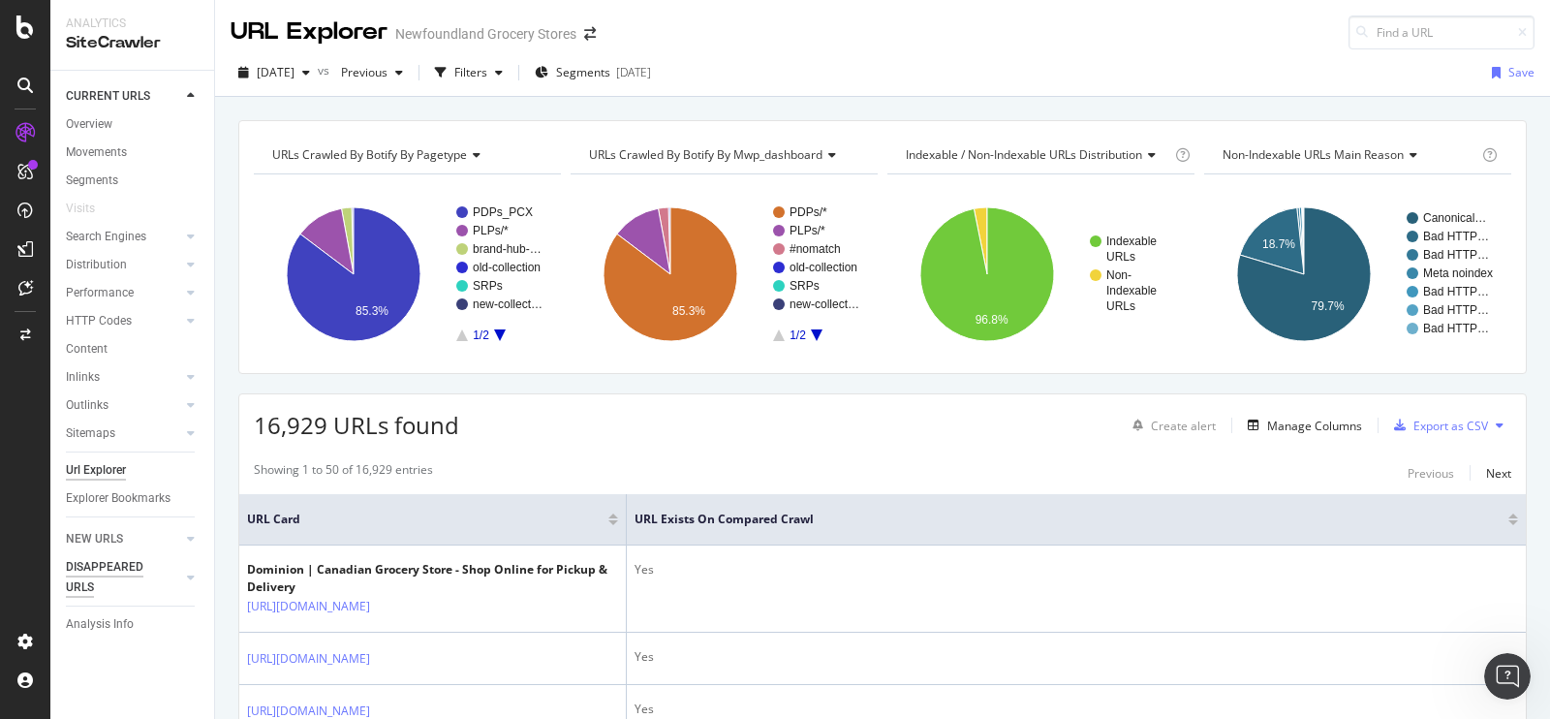
click at [130, 567] on div "DISAPPEARED URLS" at bounding box center [115, 577] width 98 height 41
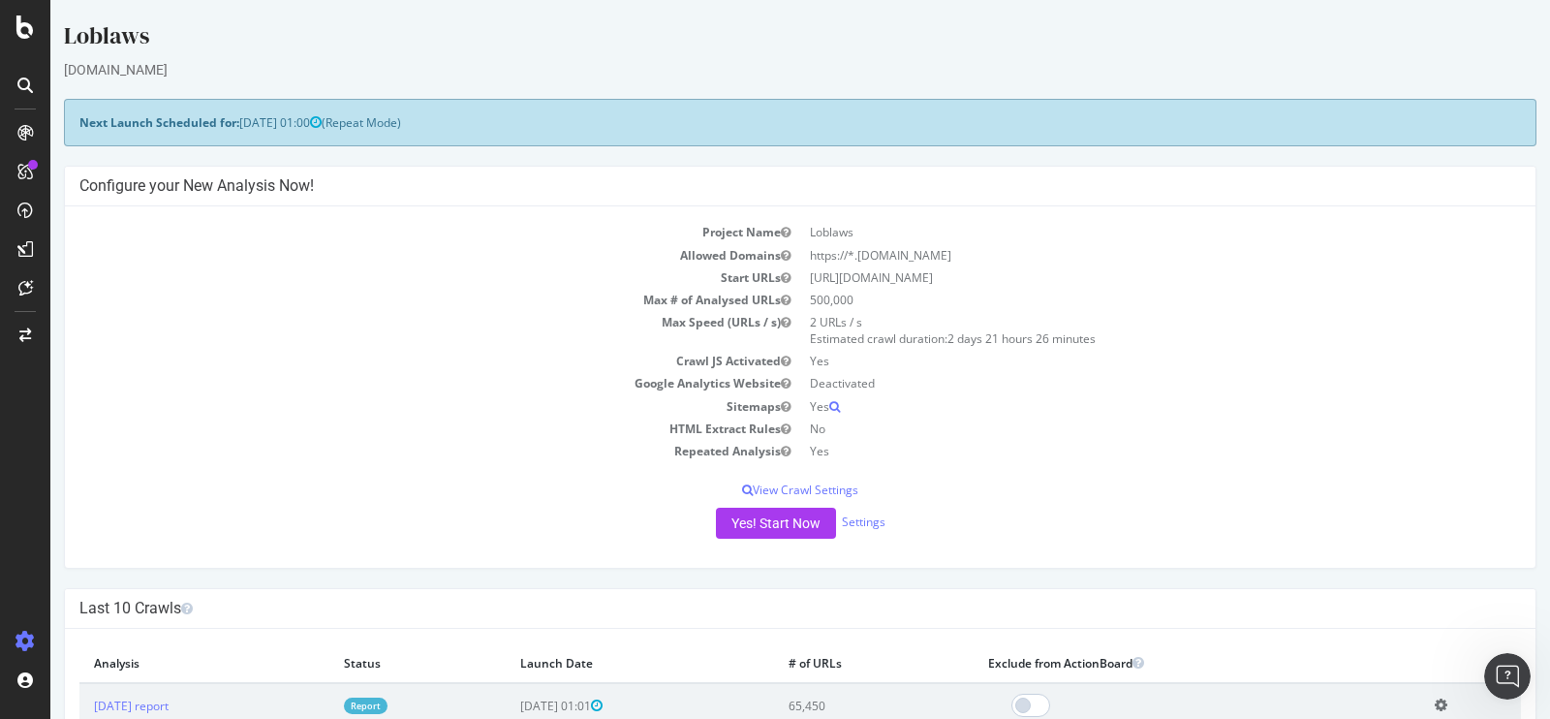
scroll to position [980, 0]
click at [1496, 667] on icon "Open Intercom Messenger" at bounding box center [1505, 674] width 32 height 32
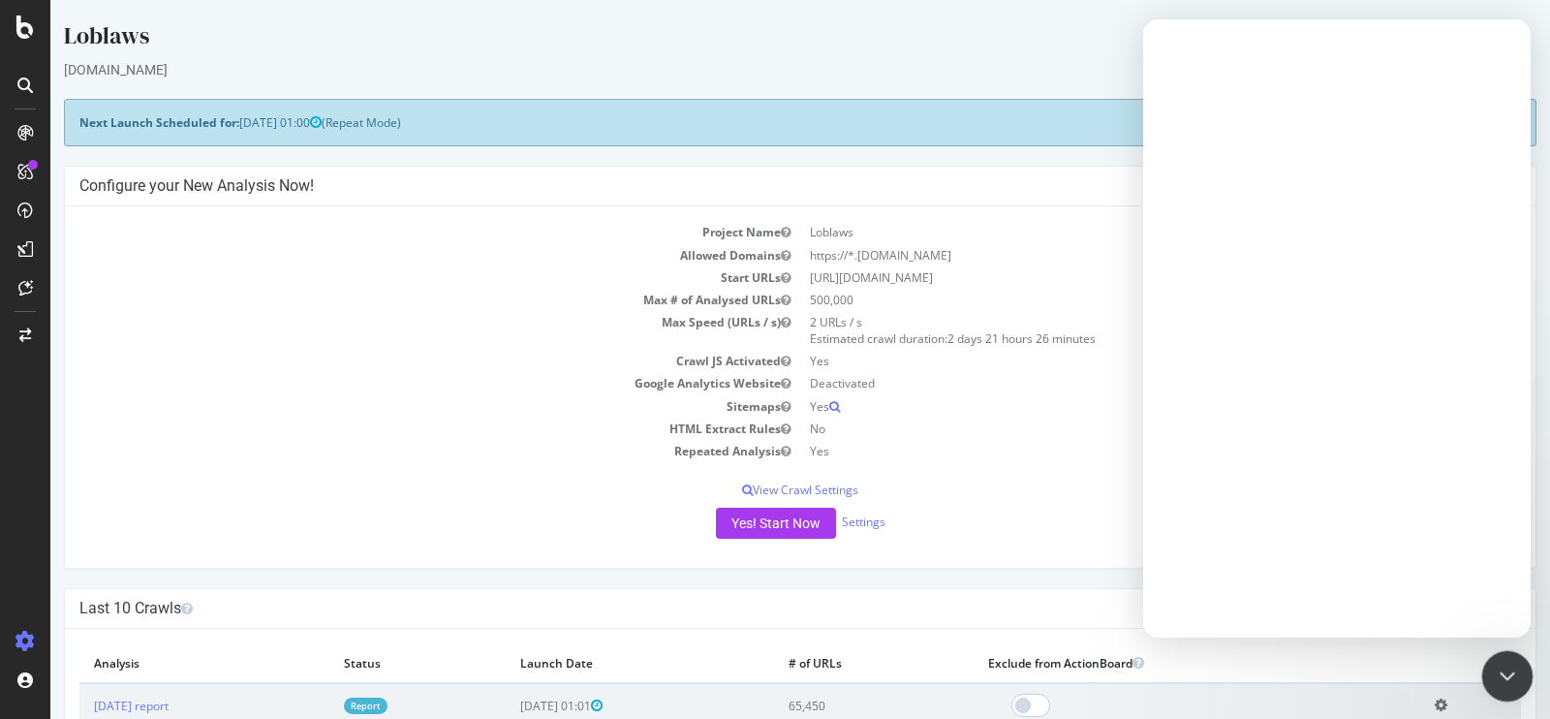
click at [1502, 675] on icon "Close Intercom Messenger" at bounding box center [1504, 673] width 23 height 23
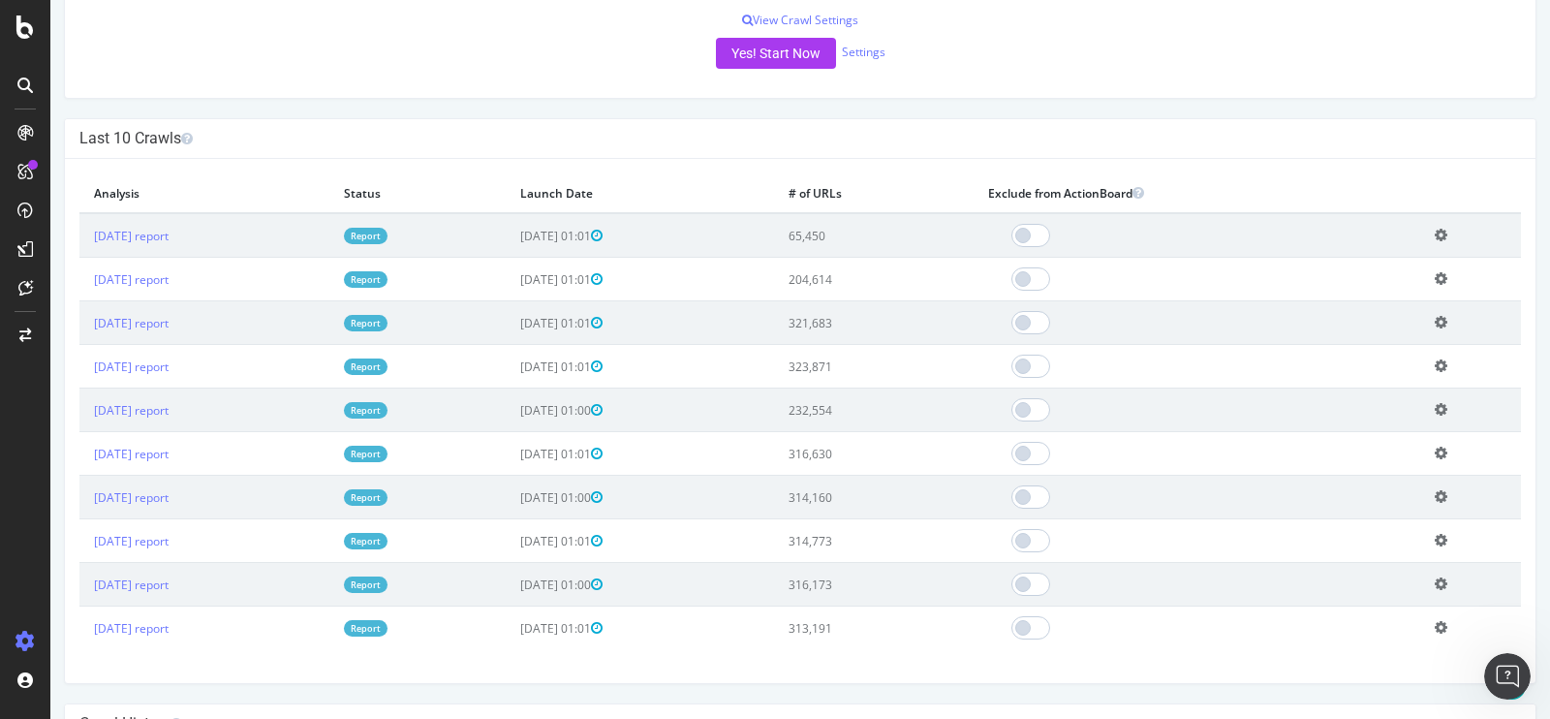
scroll to position [0, 0]
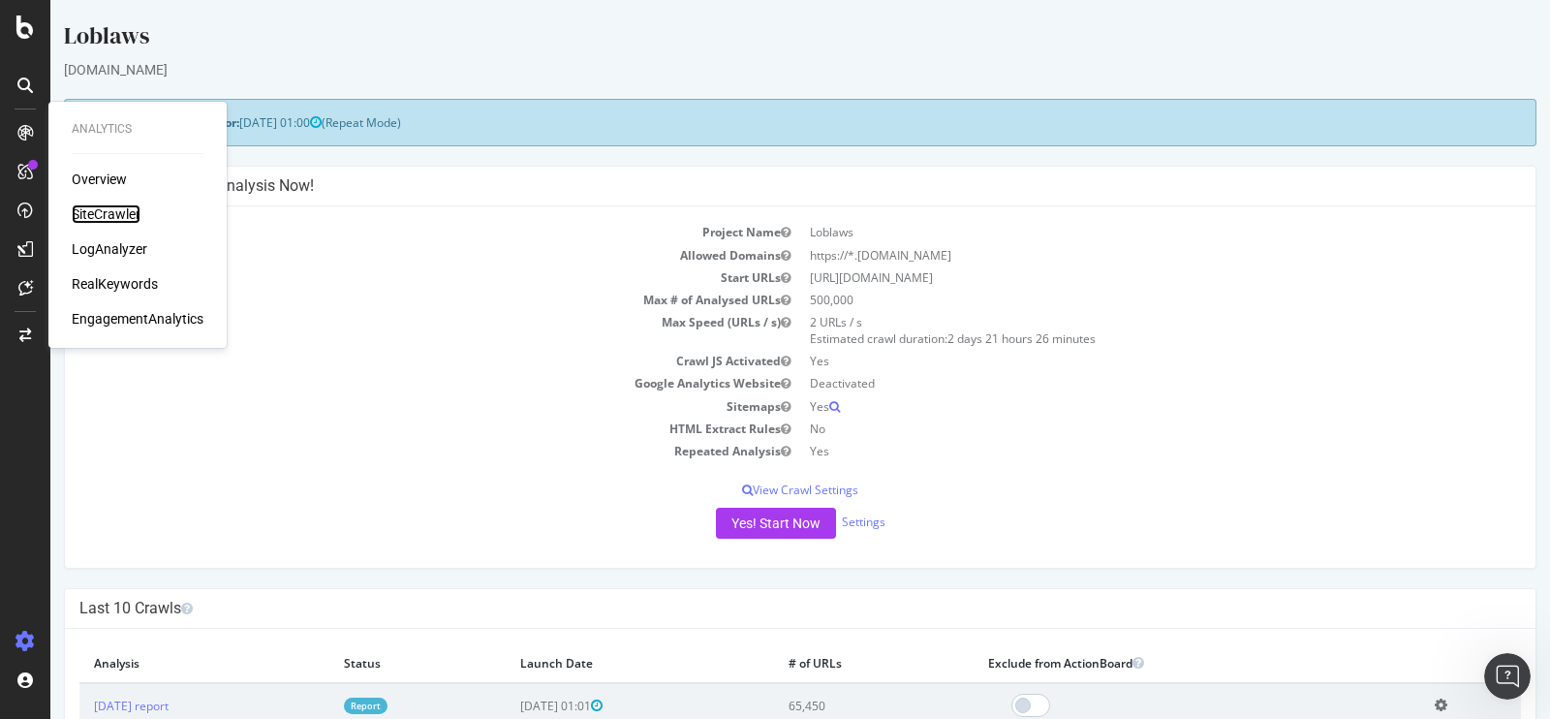
click at [105, 209] on div "SiteCrawler" at bounding box center [106, 213] width 69 height 19
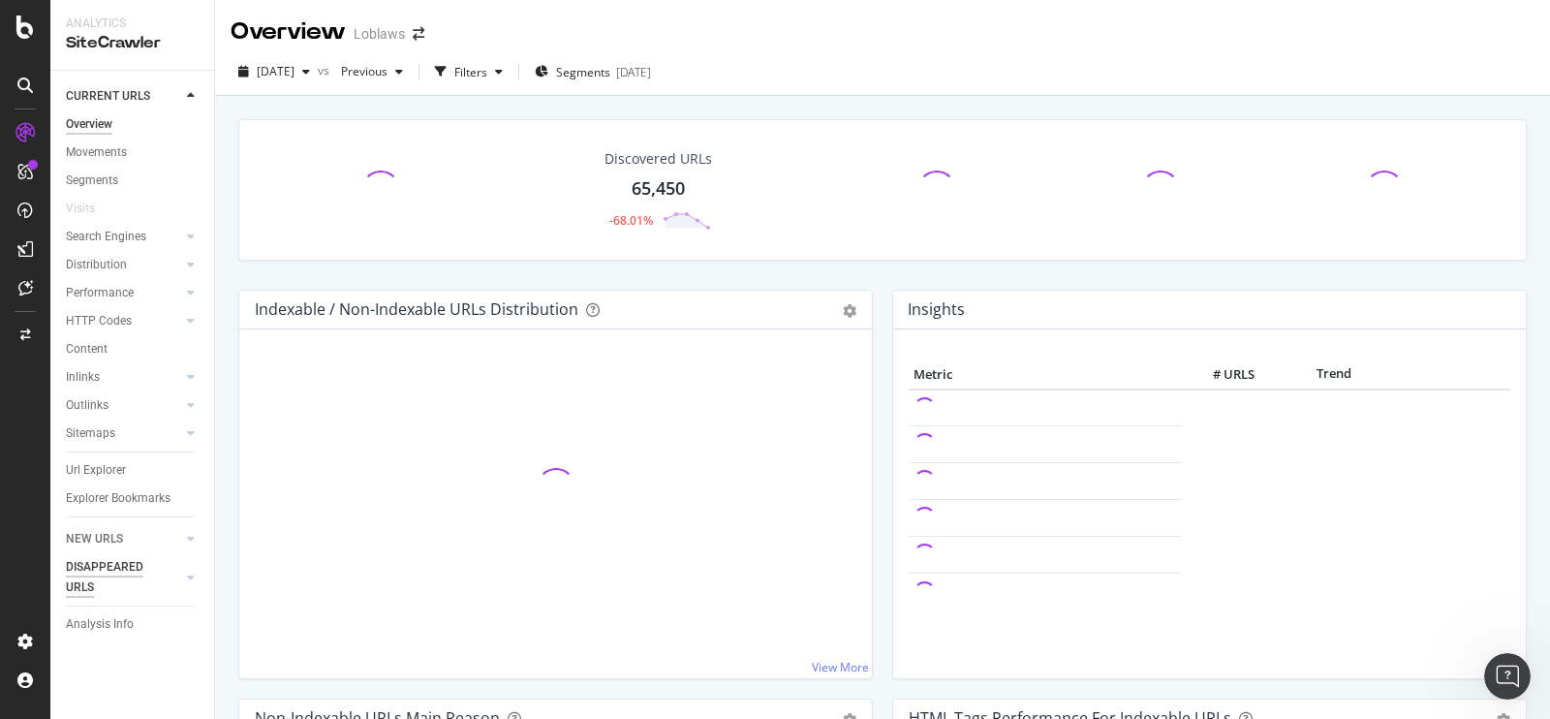
click at [98, 572] on div "DISAPPEARED URLS" at bounding box center [115, 577] width 98 height 41
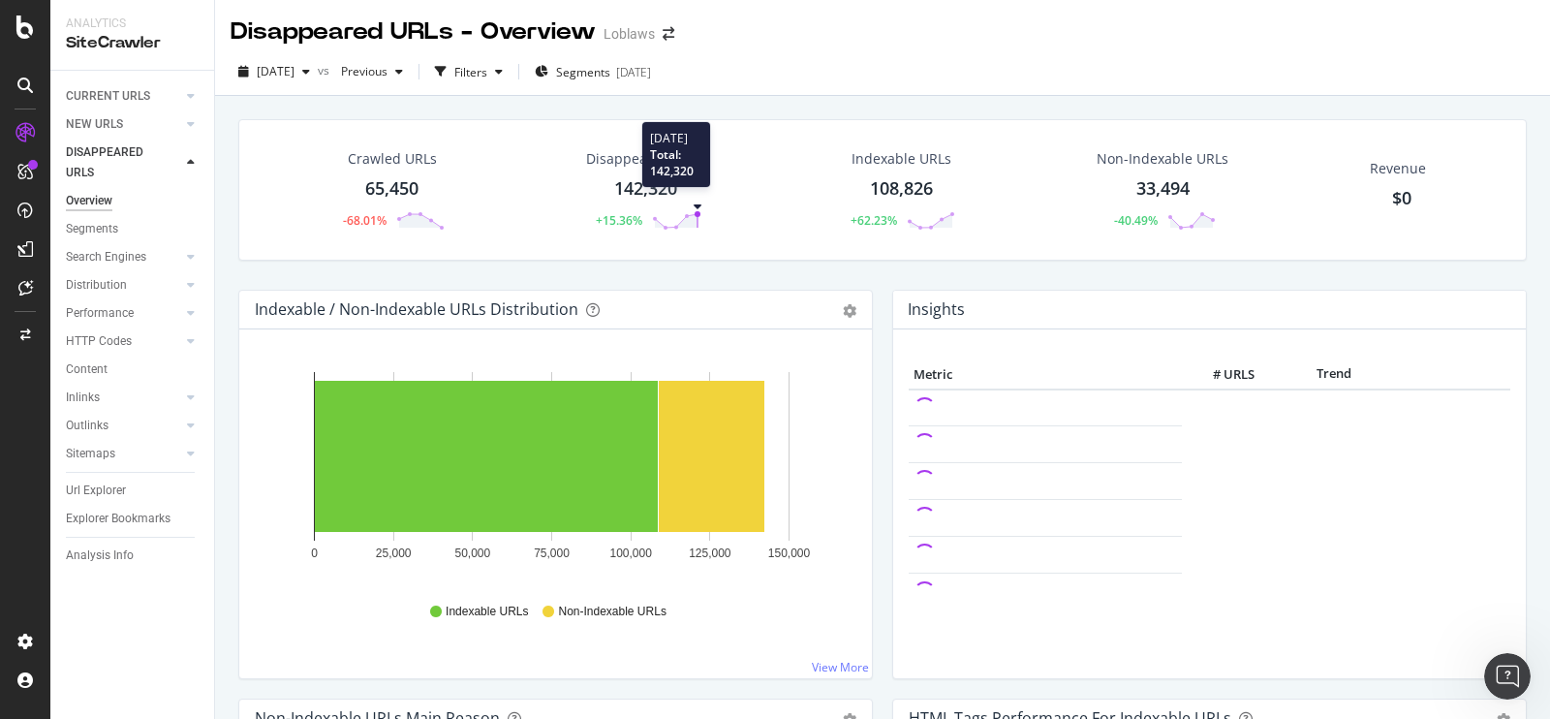
click at [695, 215] on circle at bounding box center [698, 214] width 6 height 6
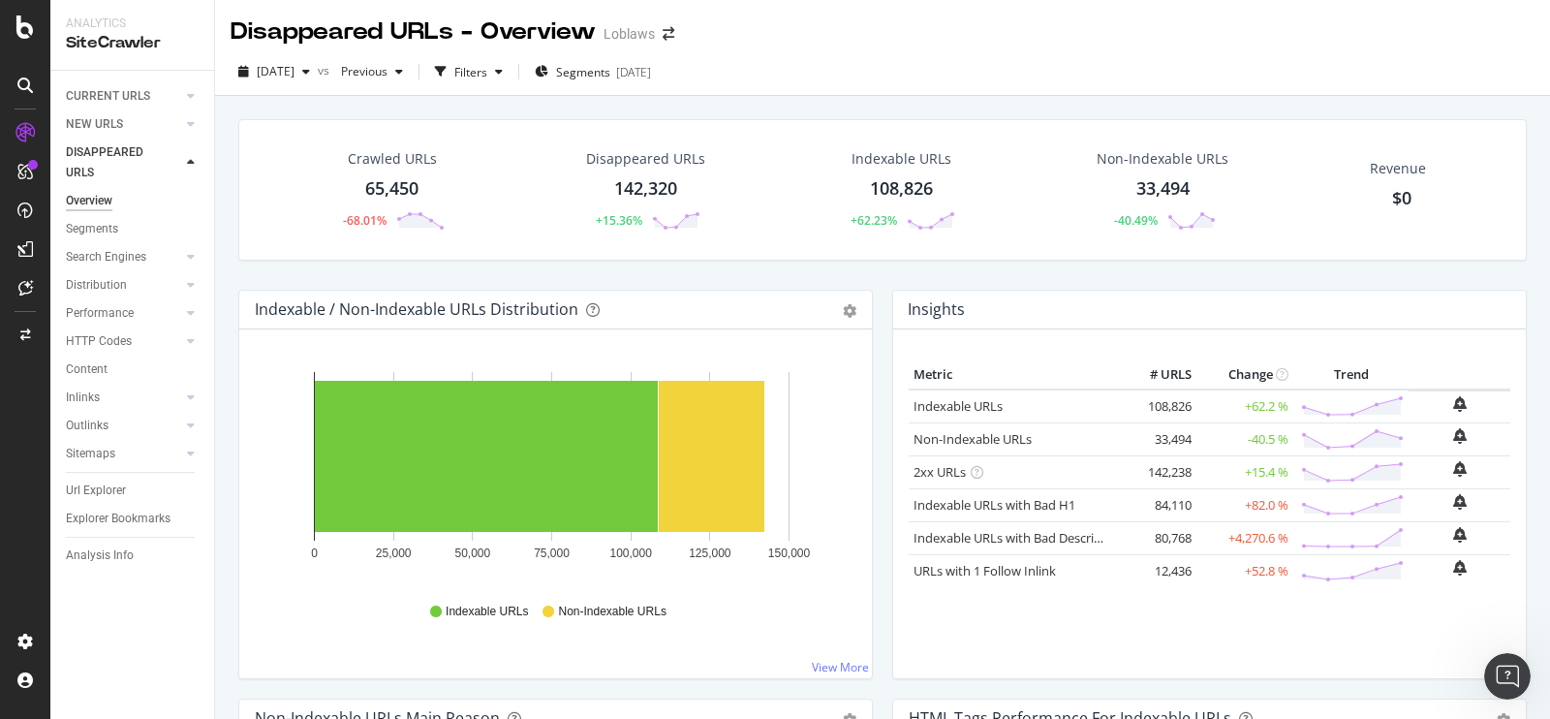
click at [663, 170] on div "Disappeared URLs 142,320 +15.36%" at bounding box center [646, 190] width 158 height 101
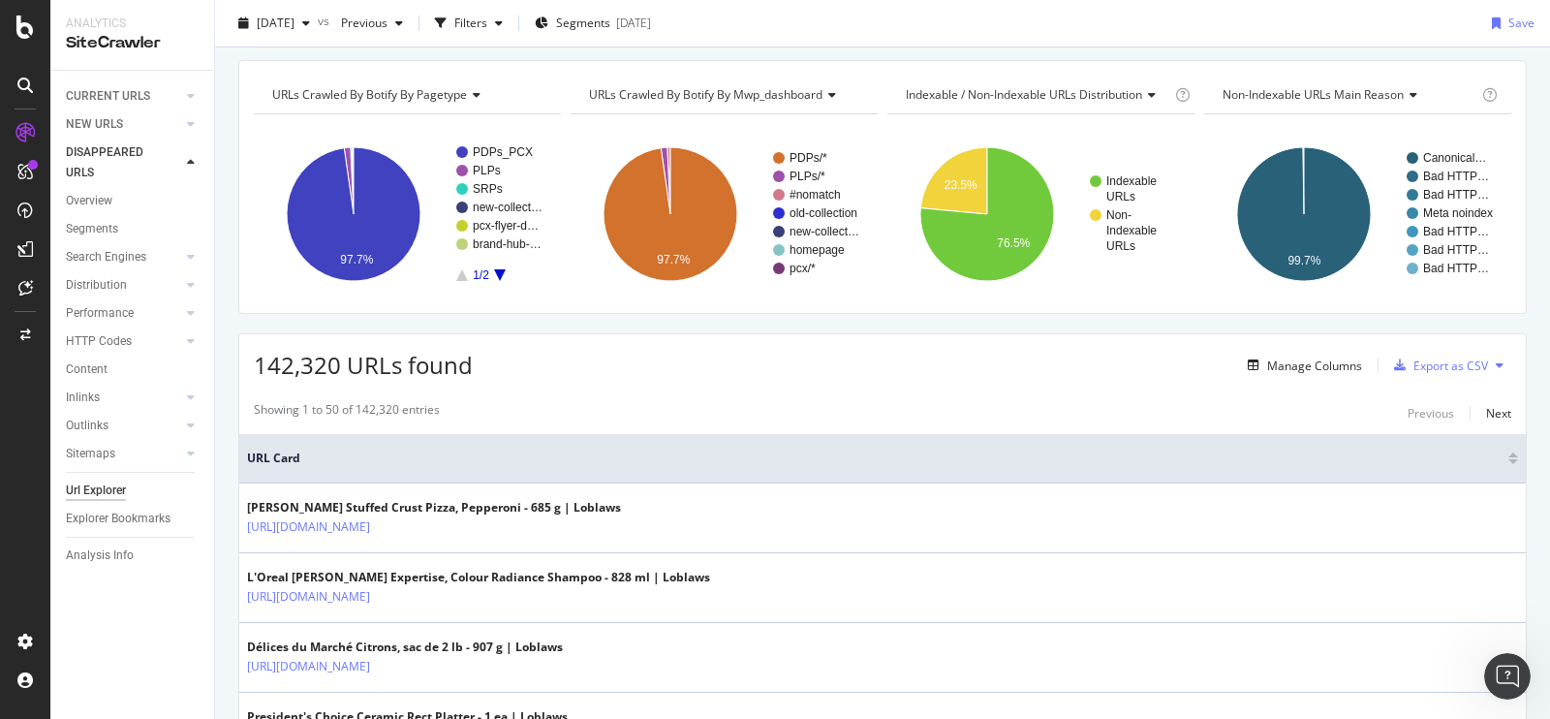
scroll to position [56, 0]
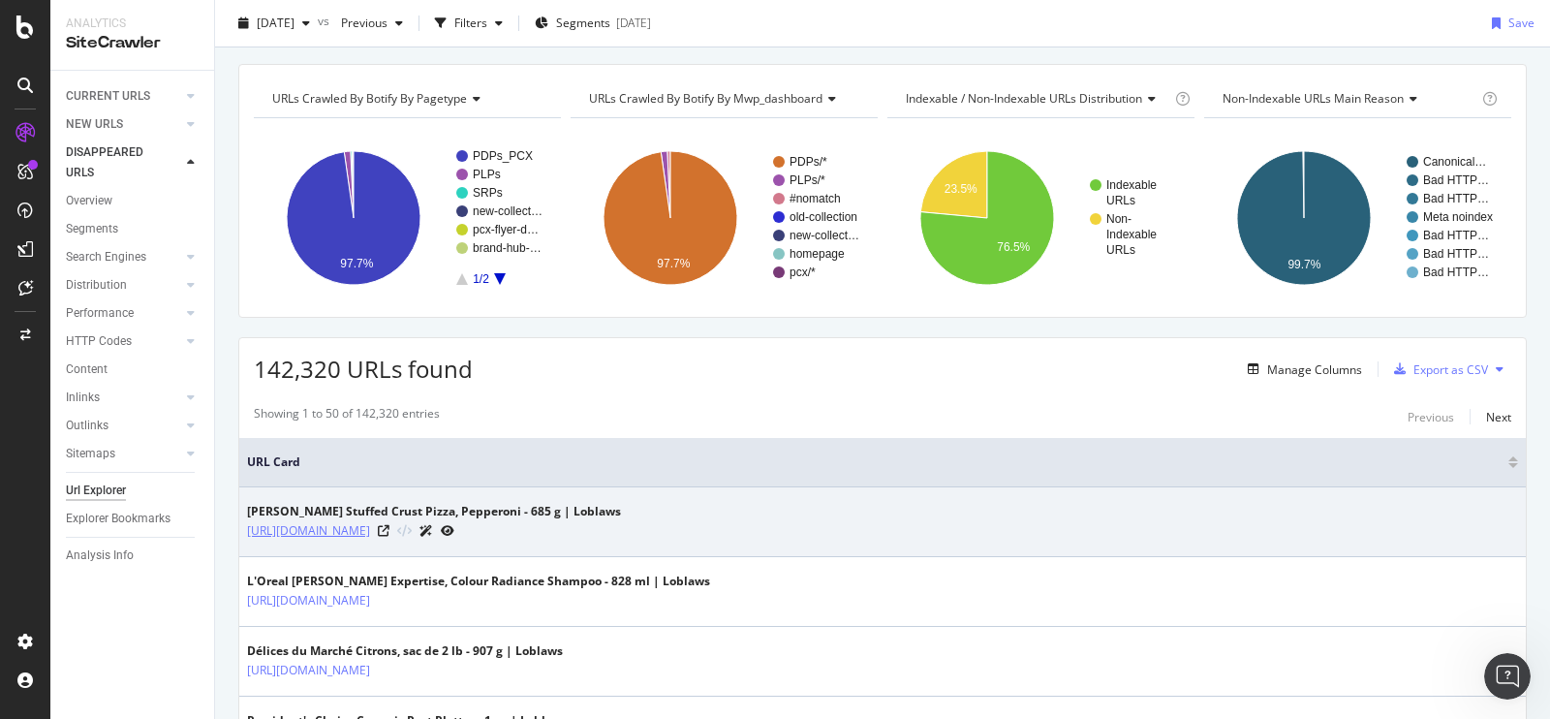
click at [370, 525] on link "[URL][DOMAIN_NAME]" at bounding box center [308, 530] width 123 height 19
click at [390, 526] on icon at bounding box center [384, 531] width 12 height 12
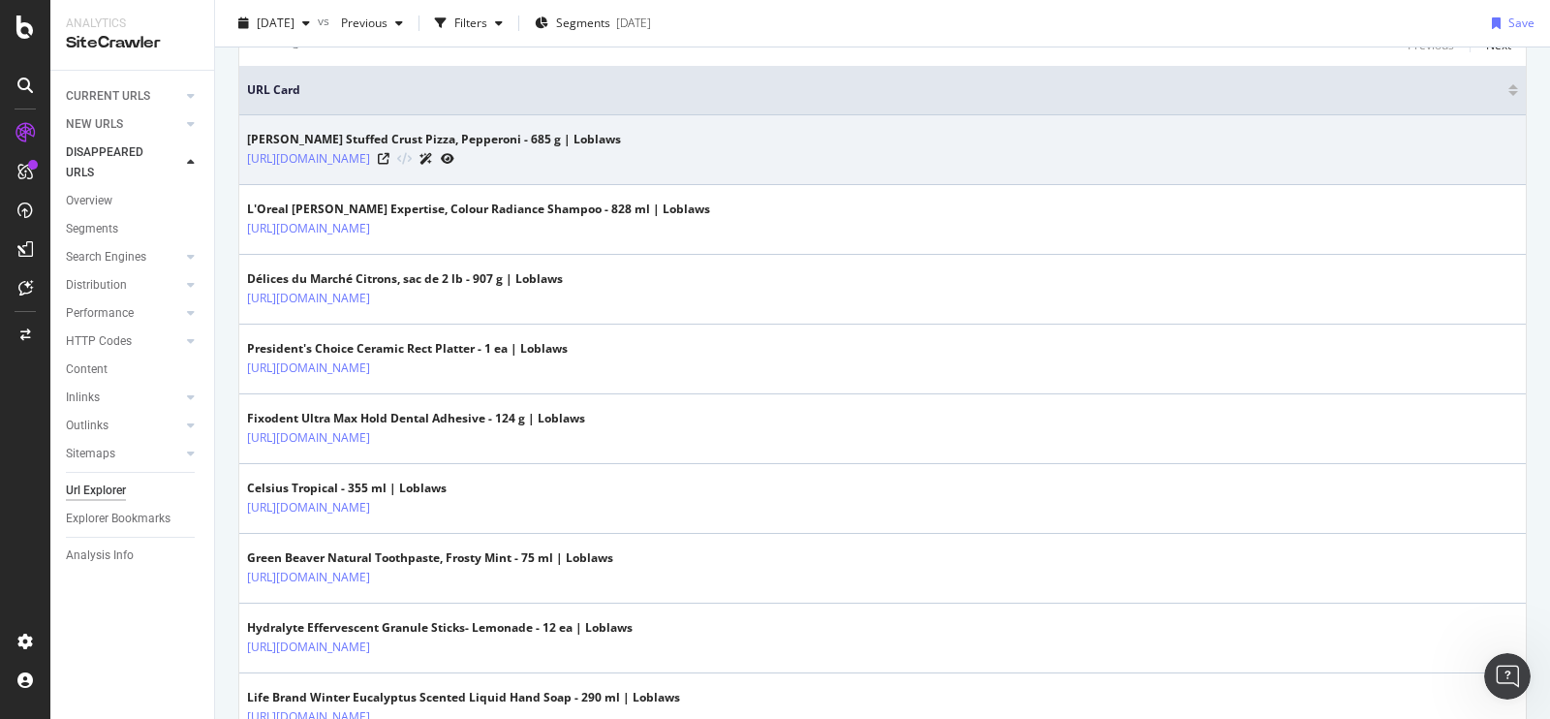
scroll to position [423, 0]
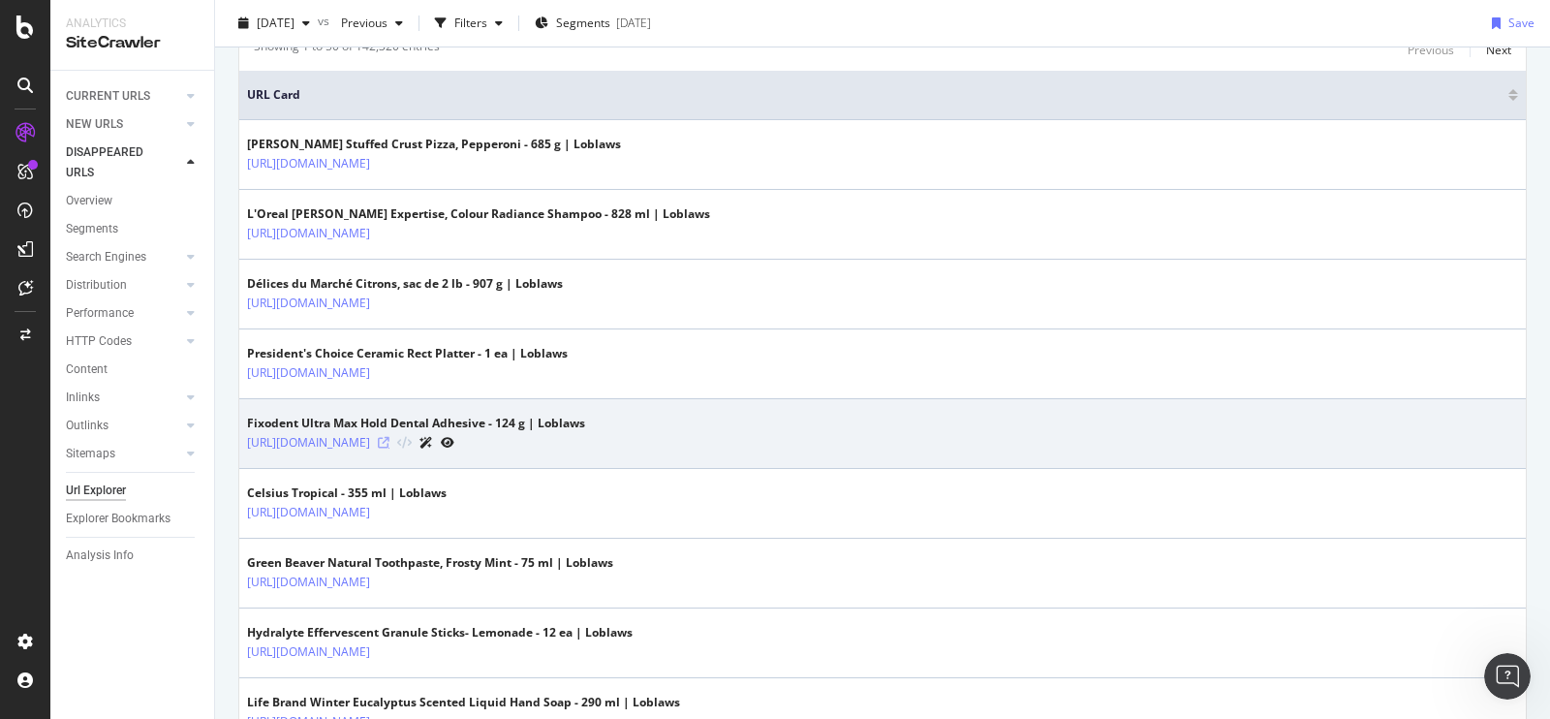
click at [390, 437] on icon at bounding box center [384, 443] width 12 height 12
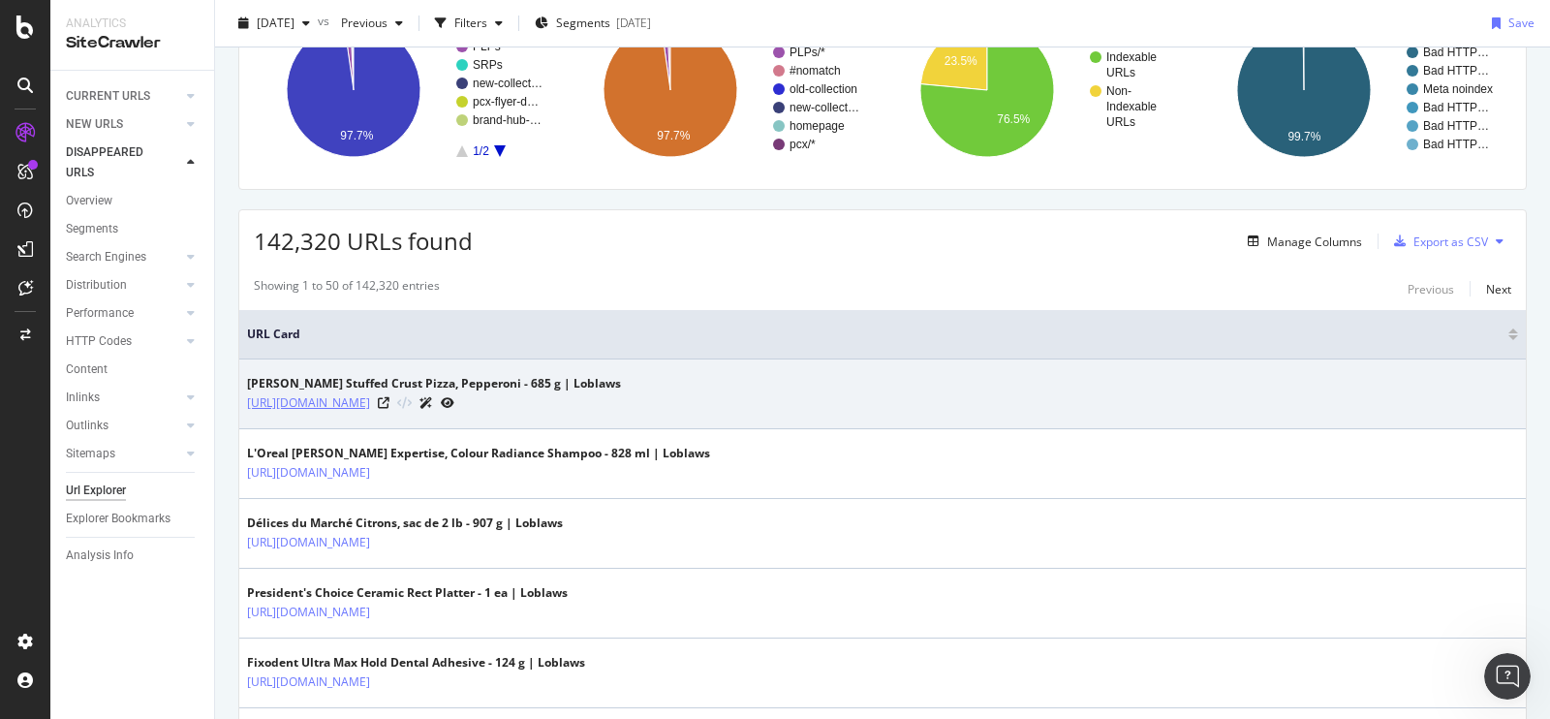
scroll to position [0, 0]
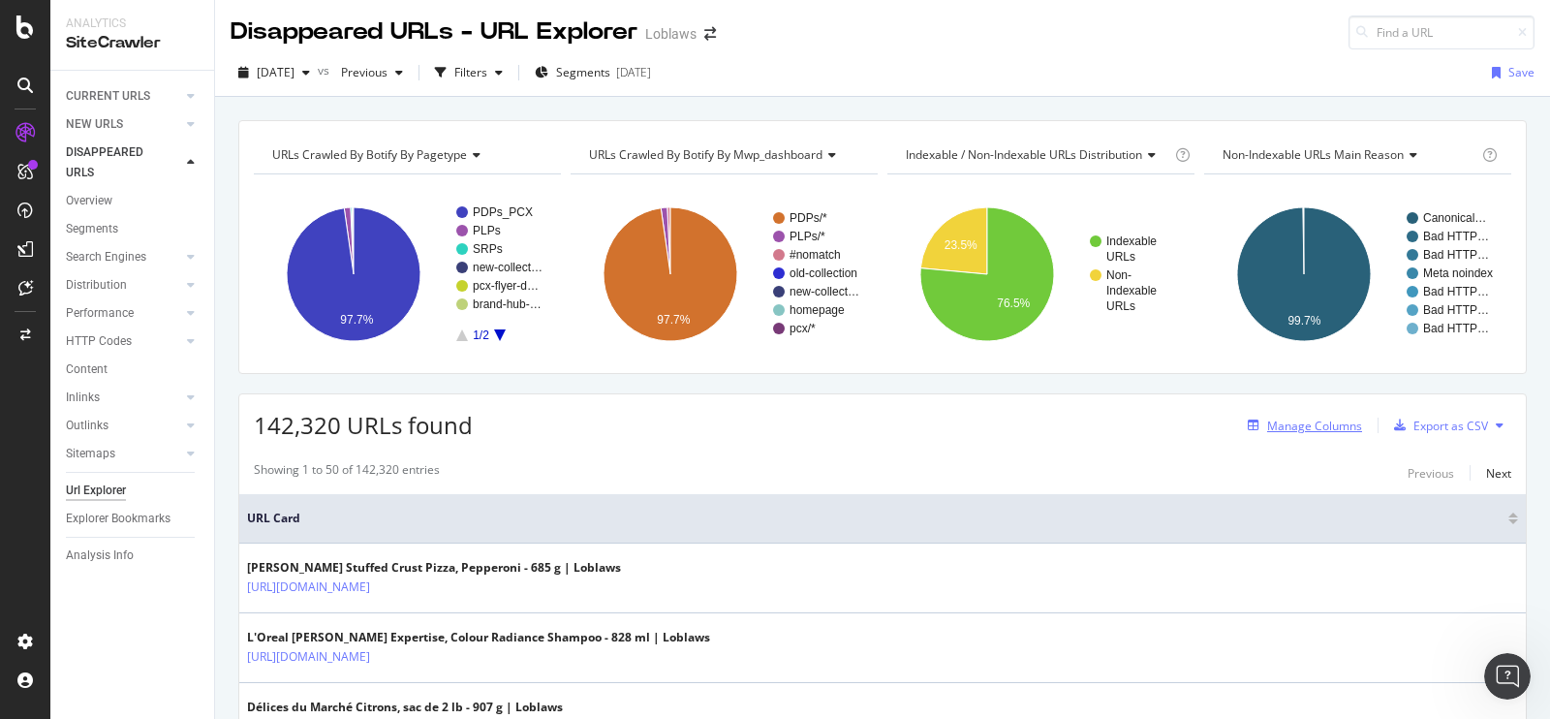
click at [1305, 418] on div "Manage Columns" at bounding box center [1314, 426] width 95 height 16
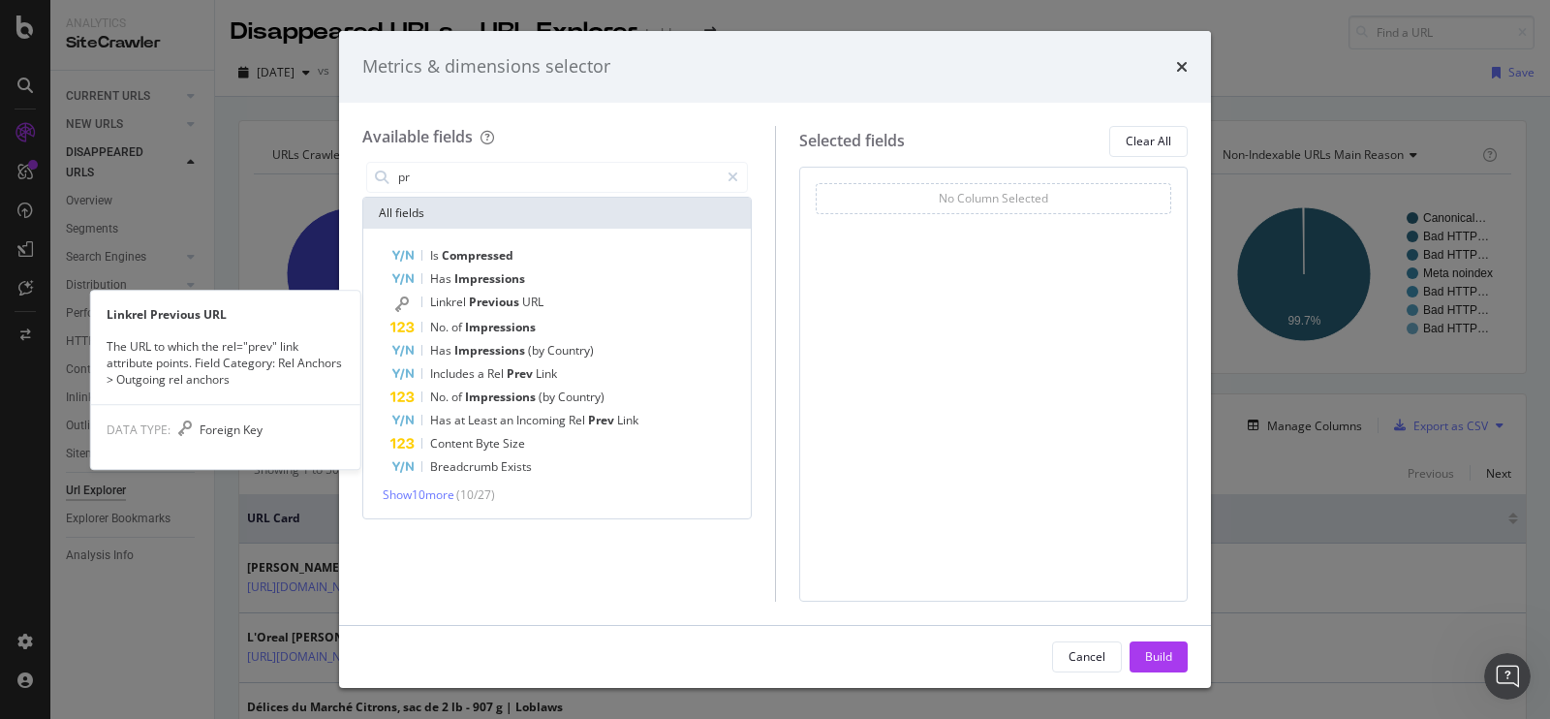
type input "p"
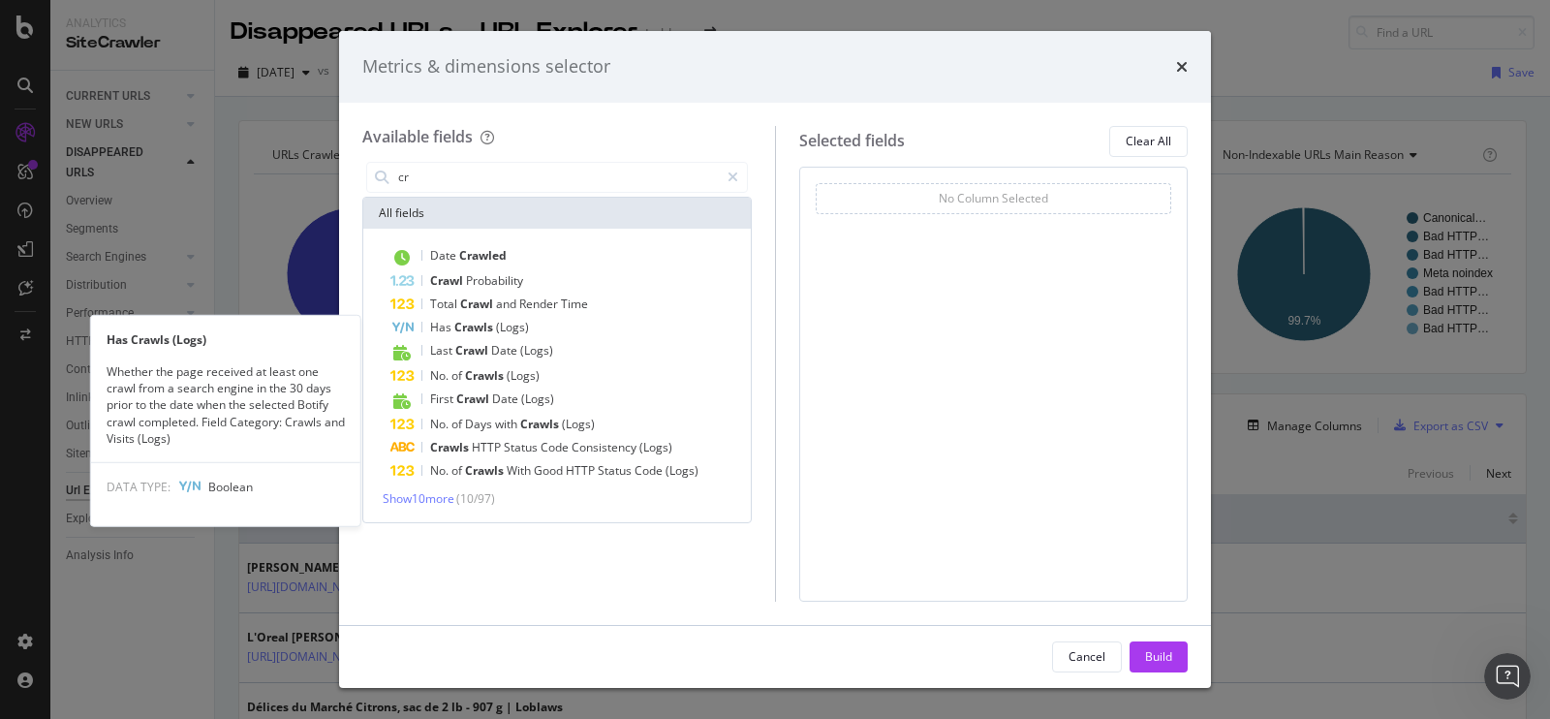
type input "c"
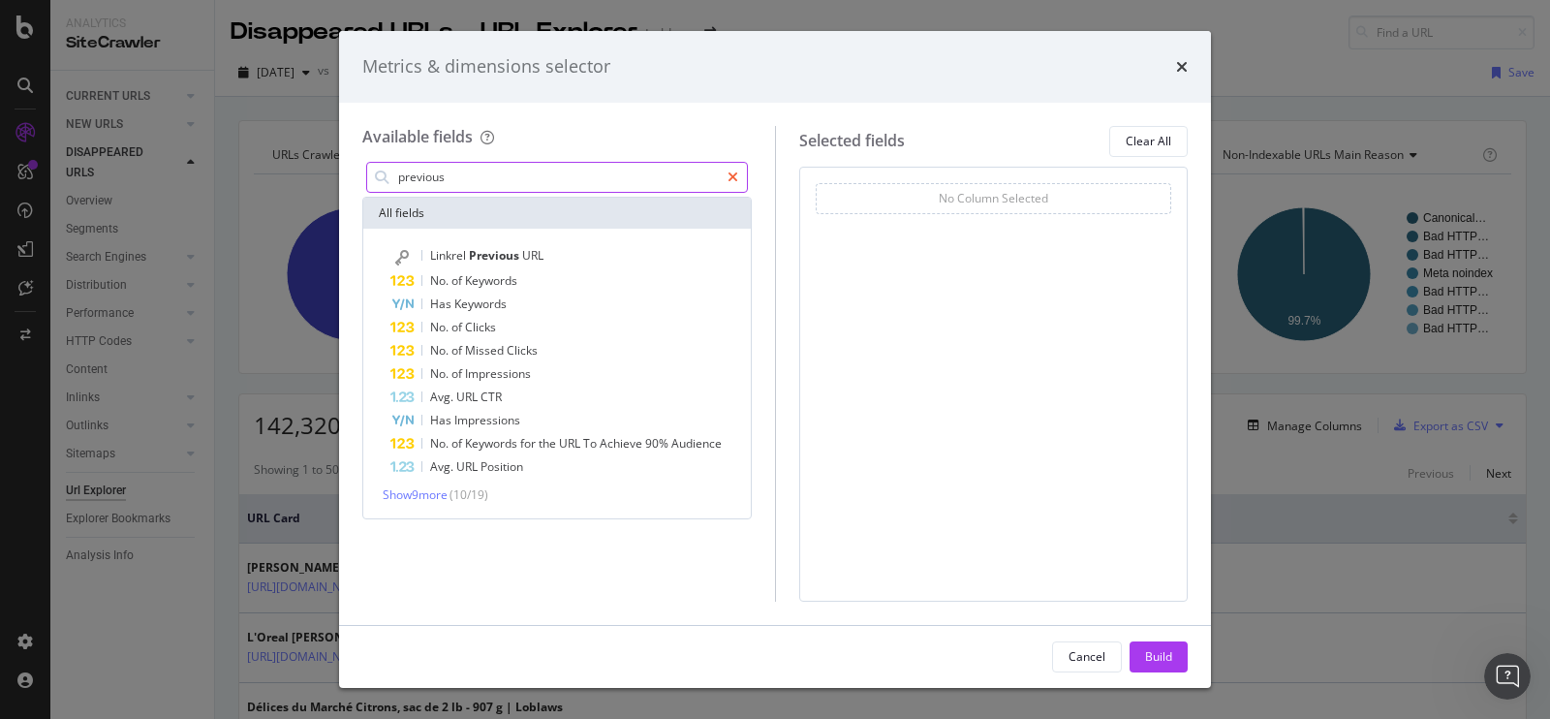
type input "previous"
click at [737, 173] on icon "modal" at bounding box center [733, 178] width 11 height 14
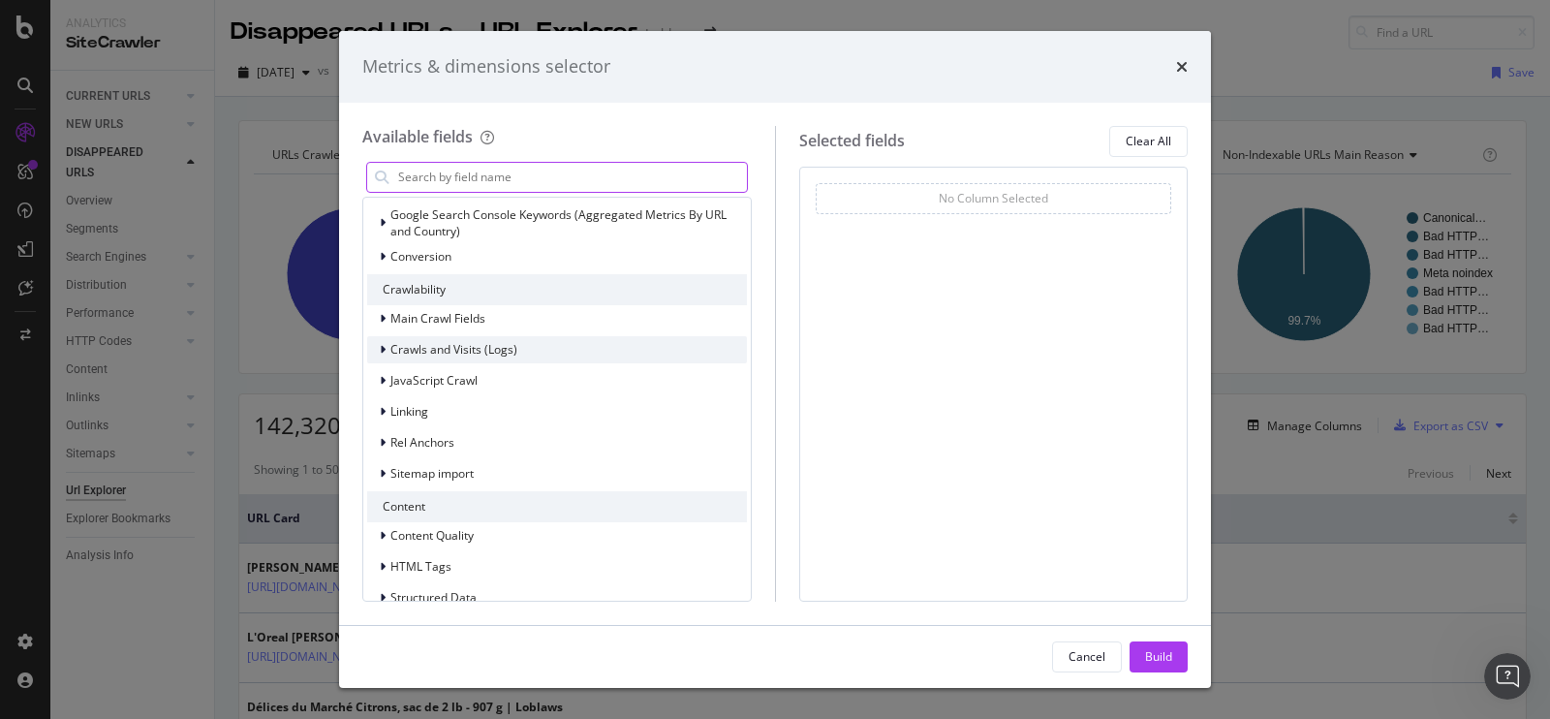
scroll to position [160, 0]
click at [600, 351] on div "Crawls and Visits (Logs)" at bounding box center [557, 351] width 380 height 27
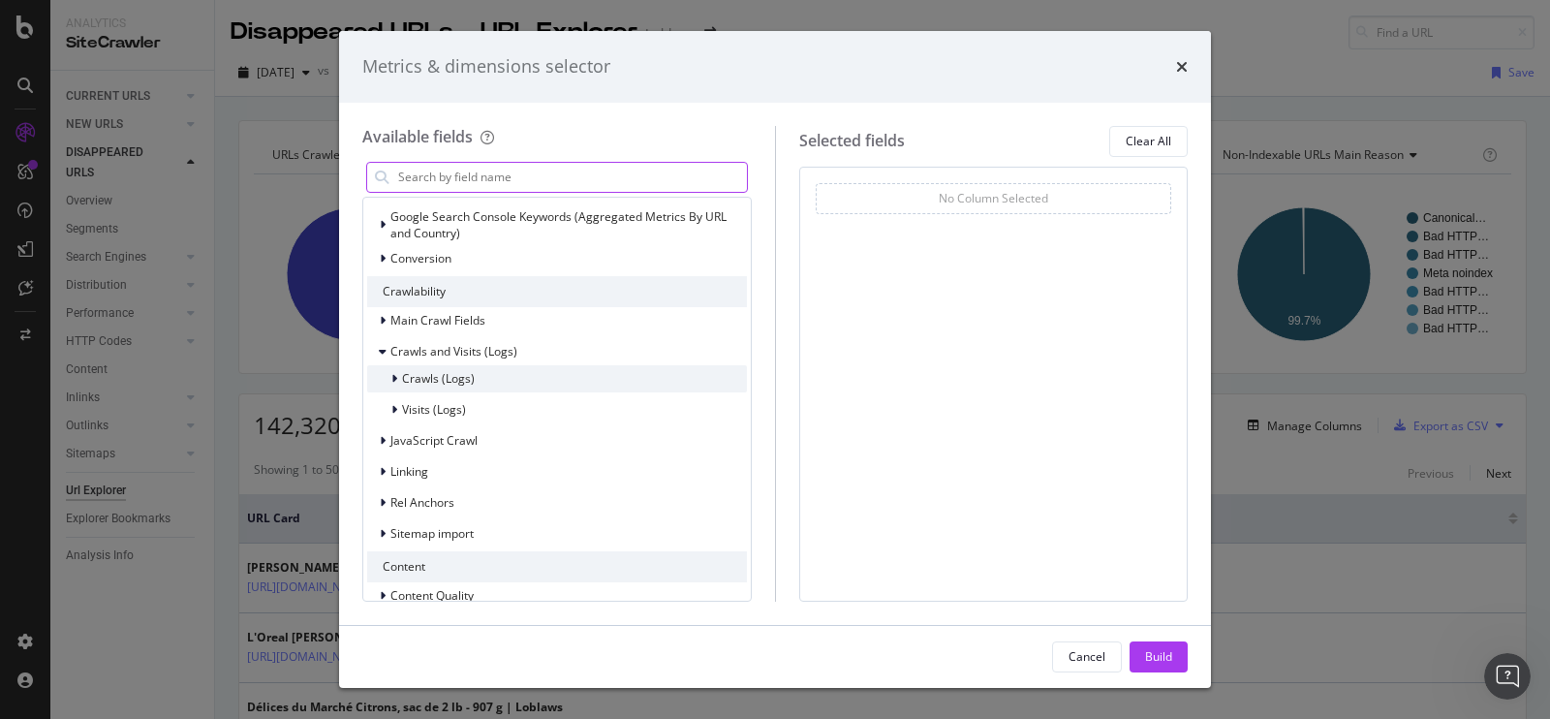
click at [578, 376] on div "Crawls (Logs)" at bounding box center [557, 378] width 380 height 27
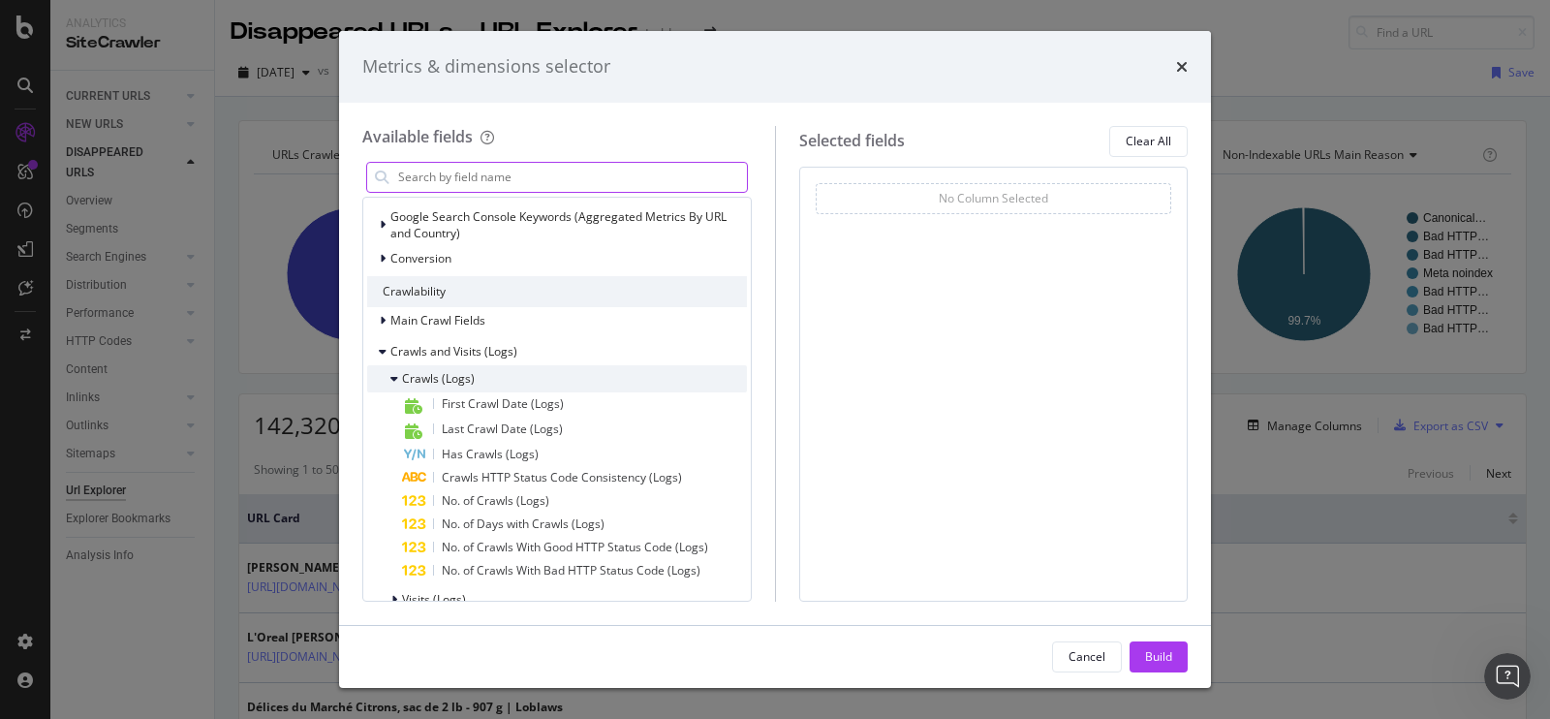
click at [578, 376] on div "Crawls (Logs)" at bounding box center [557, 378] width 380 height 27
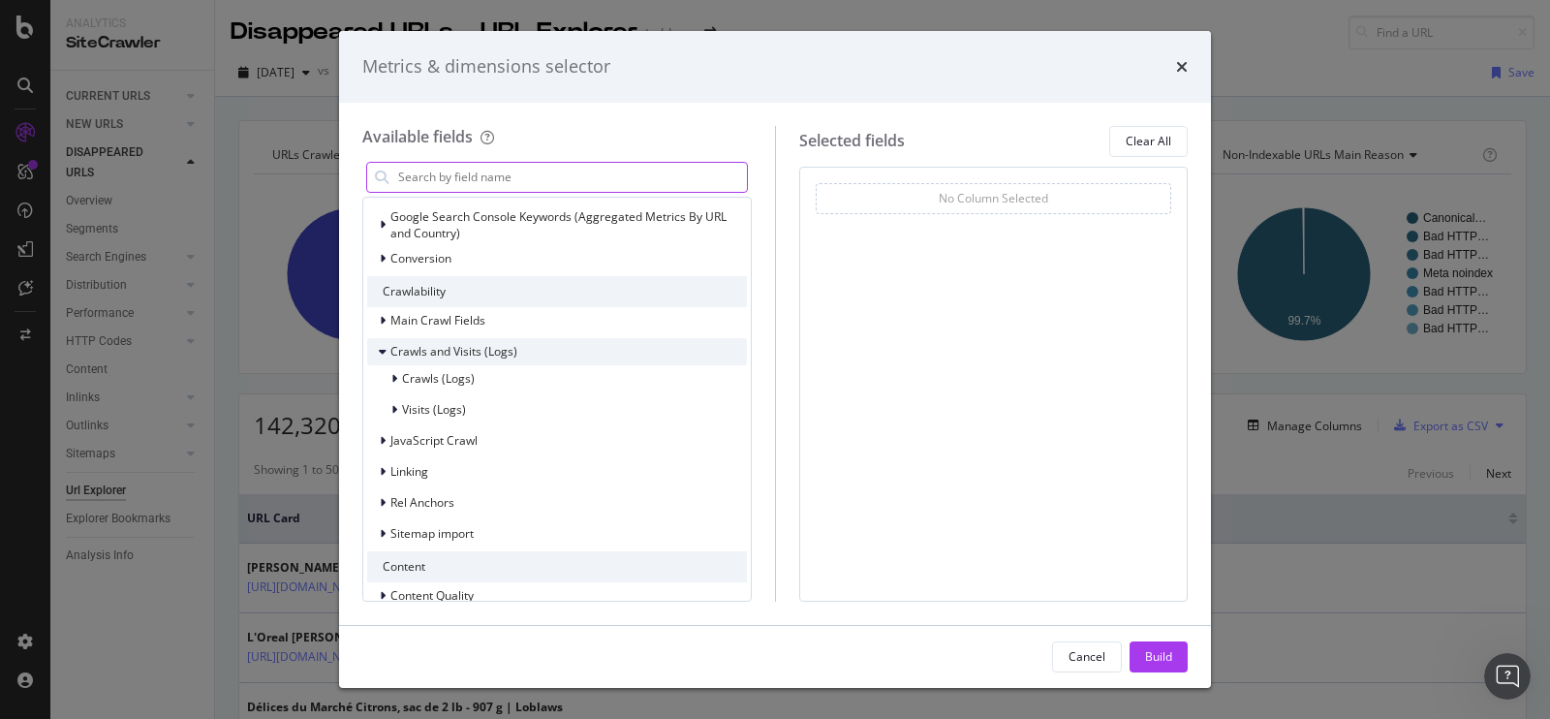
click at [569, 351] on div "Crawls and Visits (Logs)" at bounding box center [557, 351] width 380 height 27
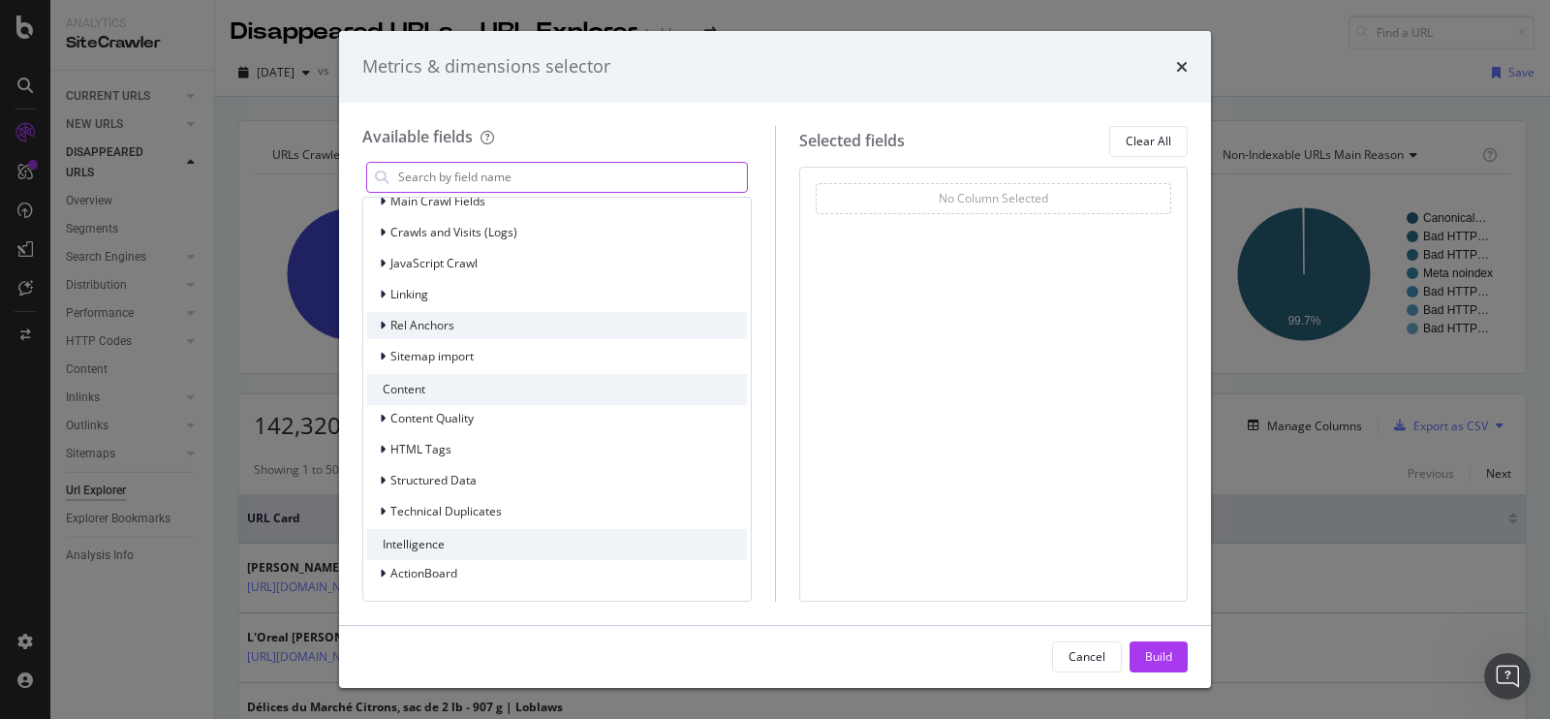
scroll to position [0, 0]
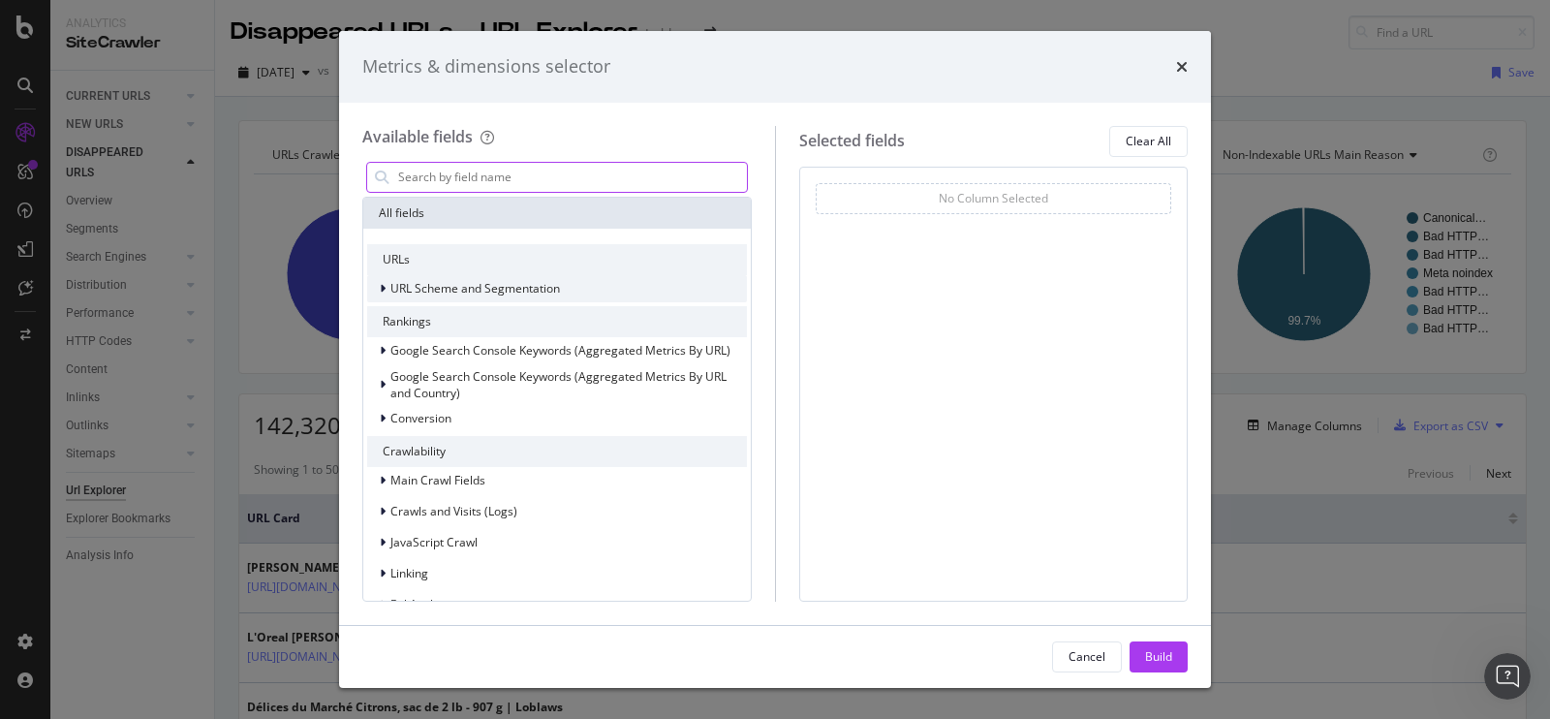
click at [500, 287] on span "URL Scheme and Segmentation" at bounding box center [475, 288] width 170 height 16
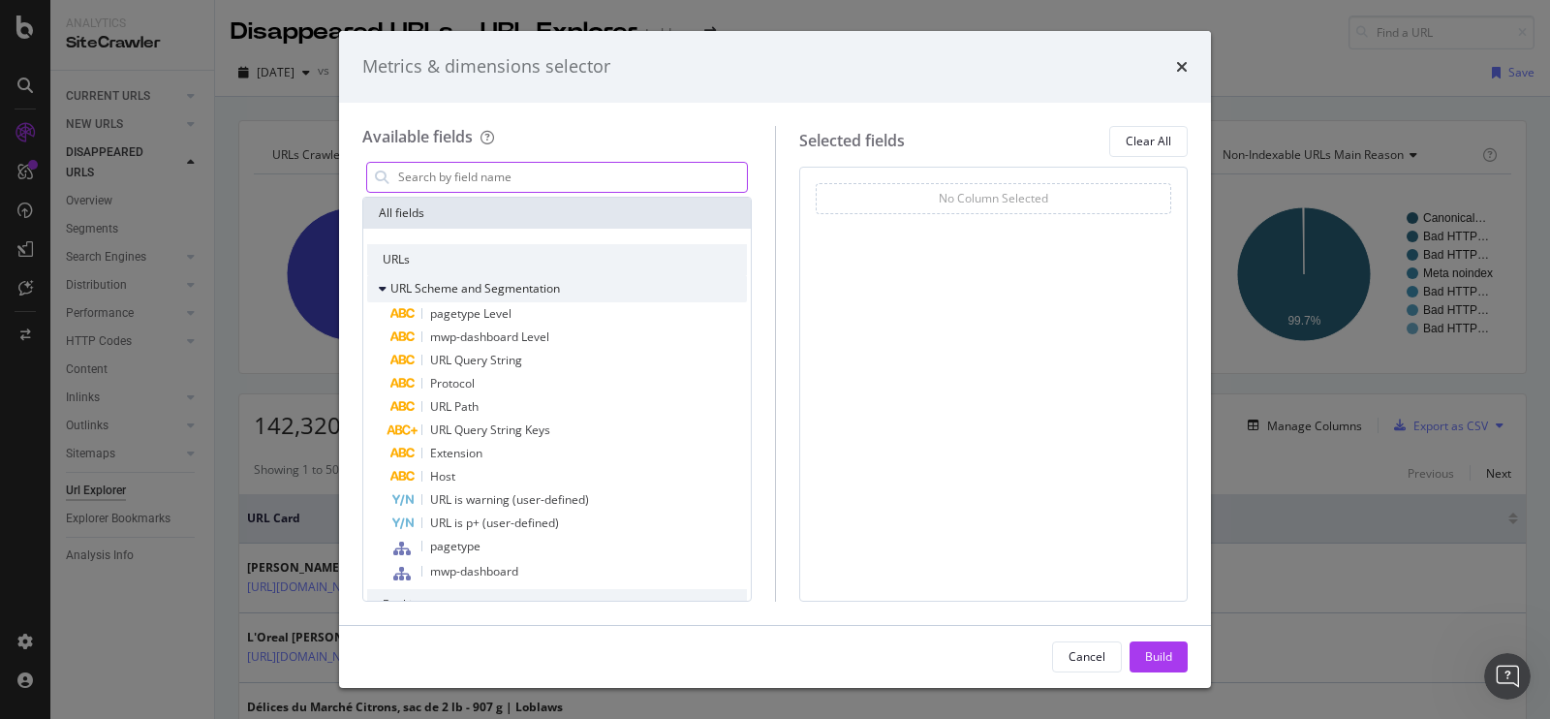
click at [498, 289] on span "URL Scheme and Segmentation" at bounding box center [475, 288] width 170 height 16
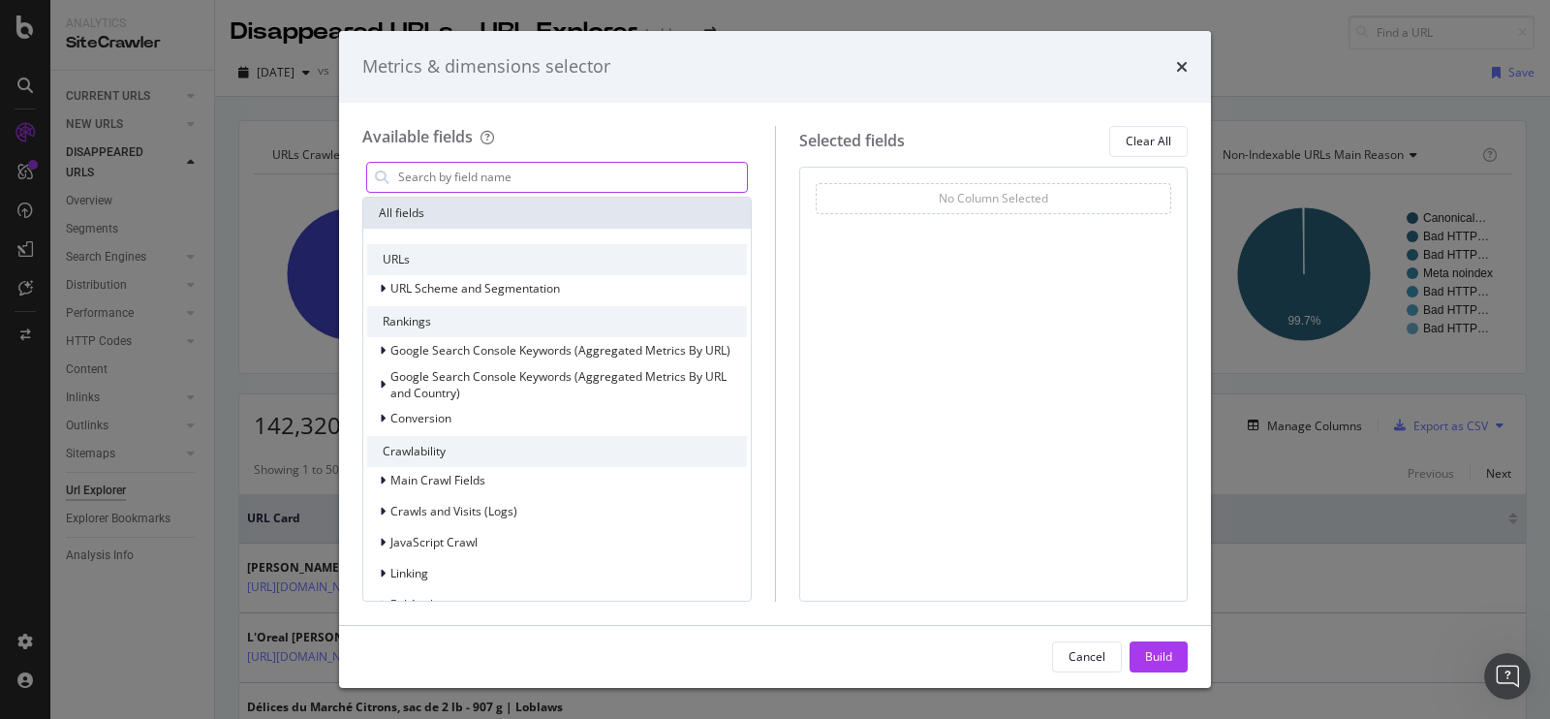
click at [589, 166] on input "modal" at bounding box center [571, 177] width 351 height 29
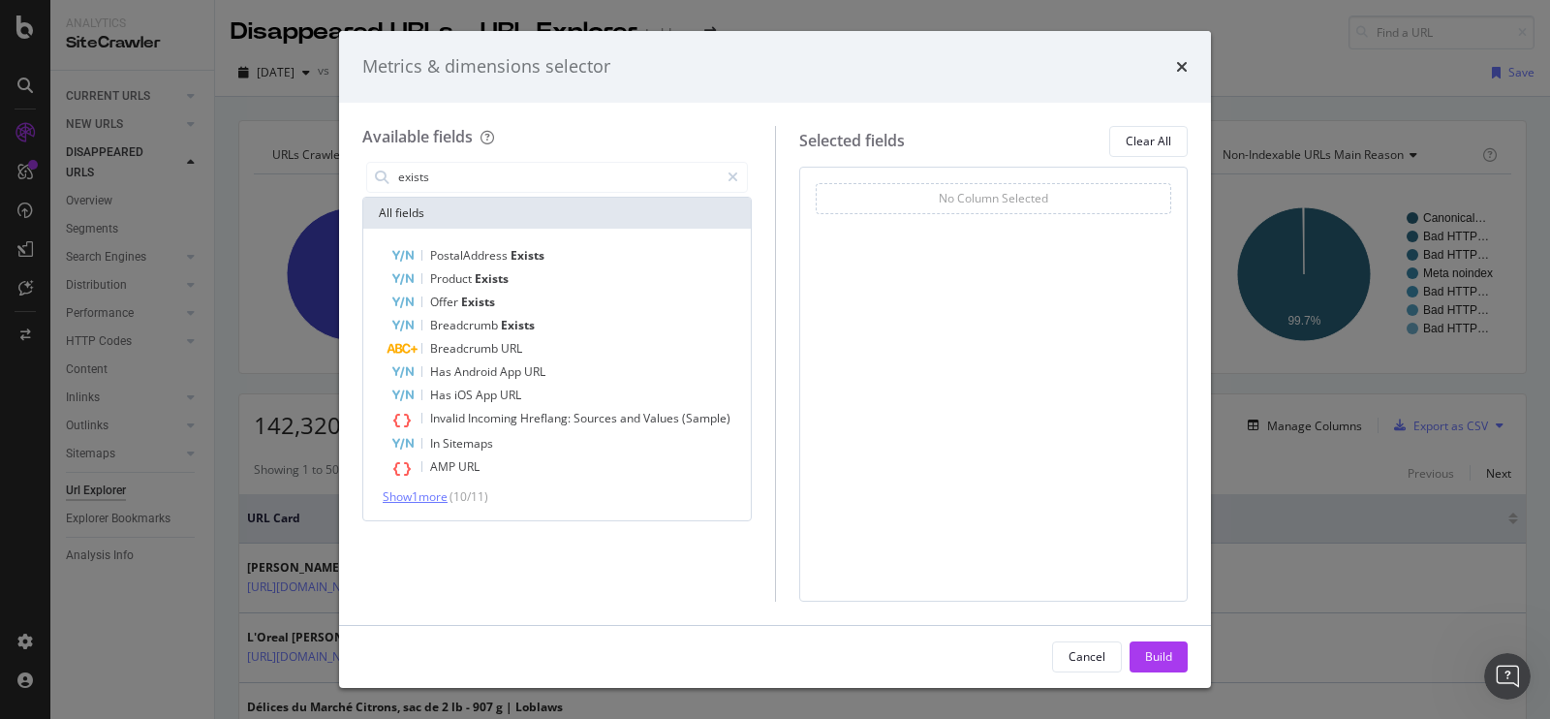
click at [431, 491] on span "Show 1 more" at bounding box center [415, 496] width 65 height 16
click at [568, 175] on input "exists" at bounding box center [557, 177] width 323 height 29
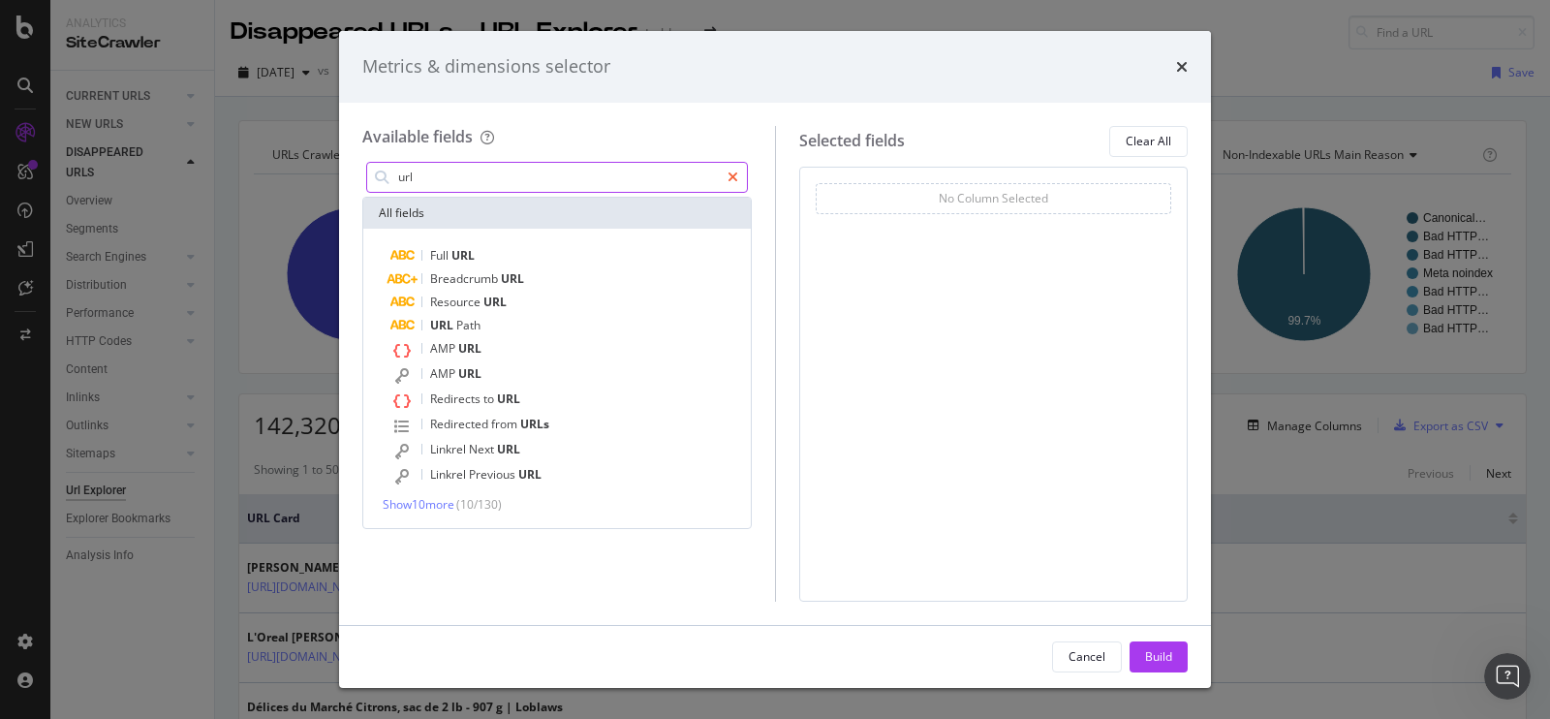
type input "url"
click at [736, 168] on div "modal" at bounding box center [733, 177] width 28 height 31
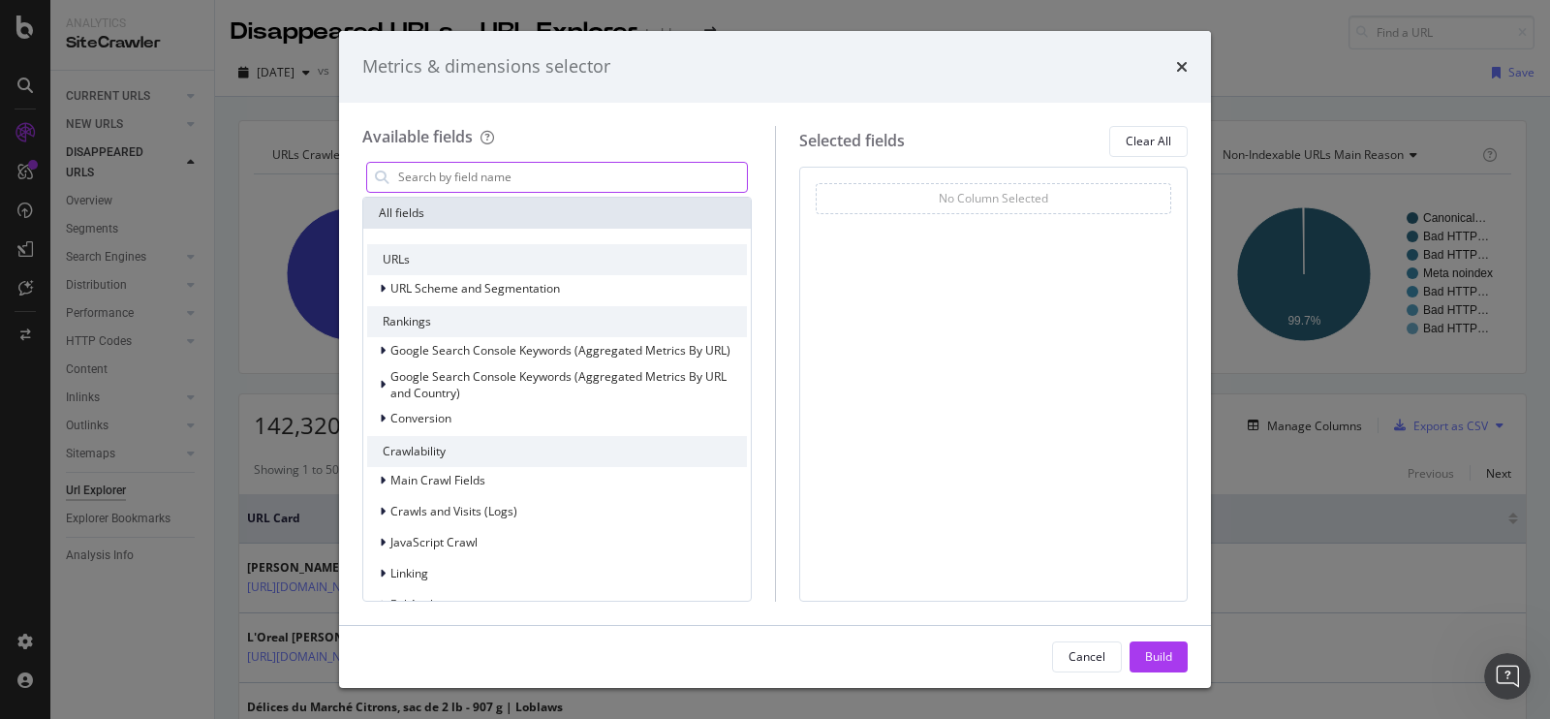
click at [1188, 63] on div "Metrics & dimensions selector" at bounding box center [775, 67] width 872 height 72
click at [1181, 69] on icon "times" at bounding box center [1182, 67] width 12 height 16
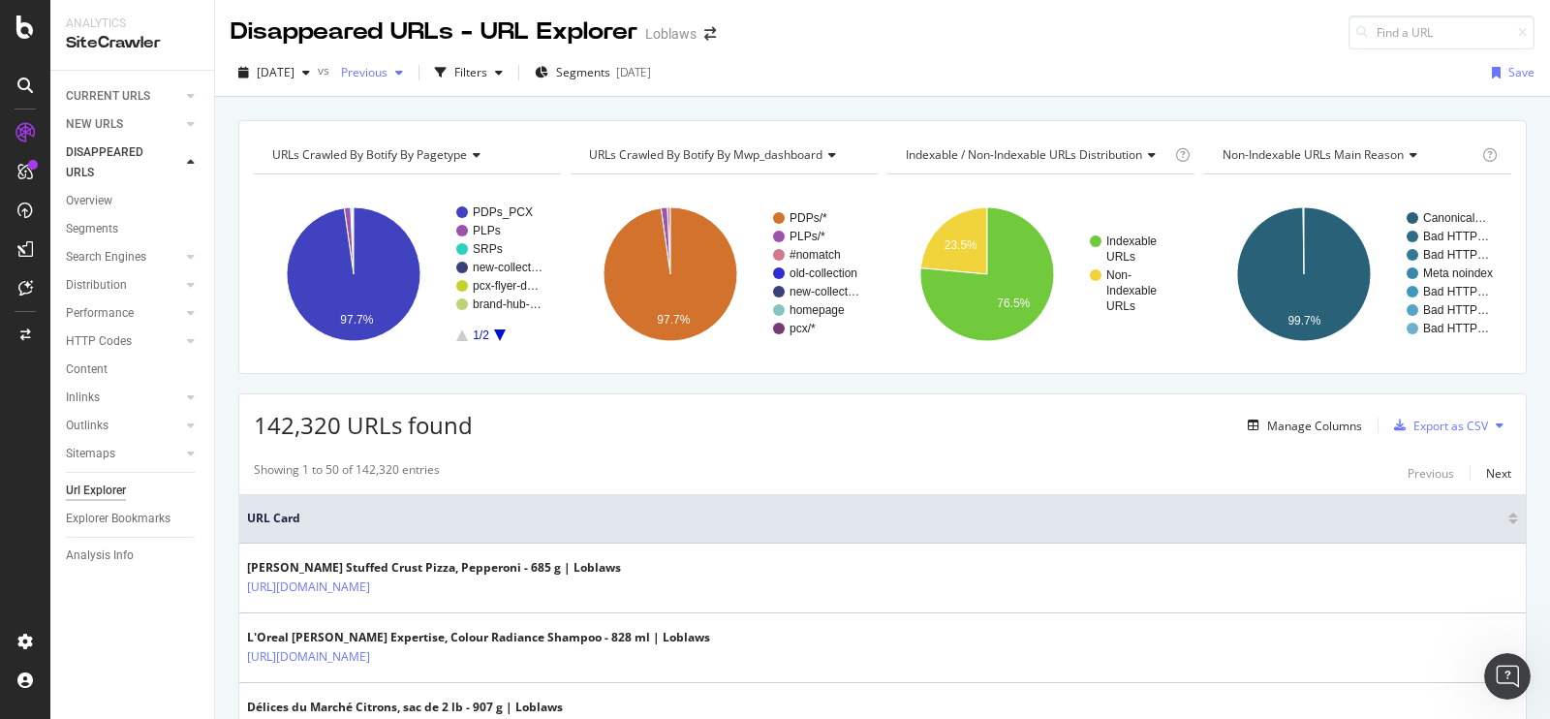
click at [411, 78] on div "Previous" at bounding box center [372, 72] width 78 height 29
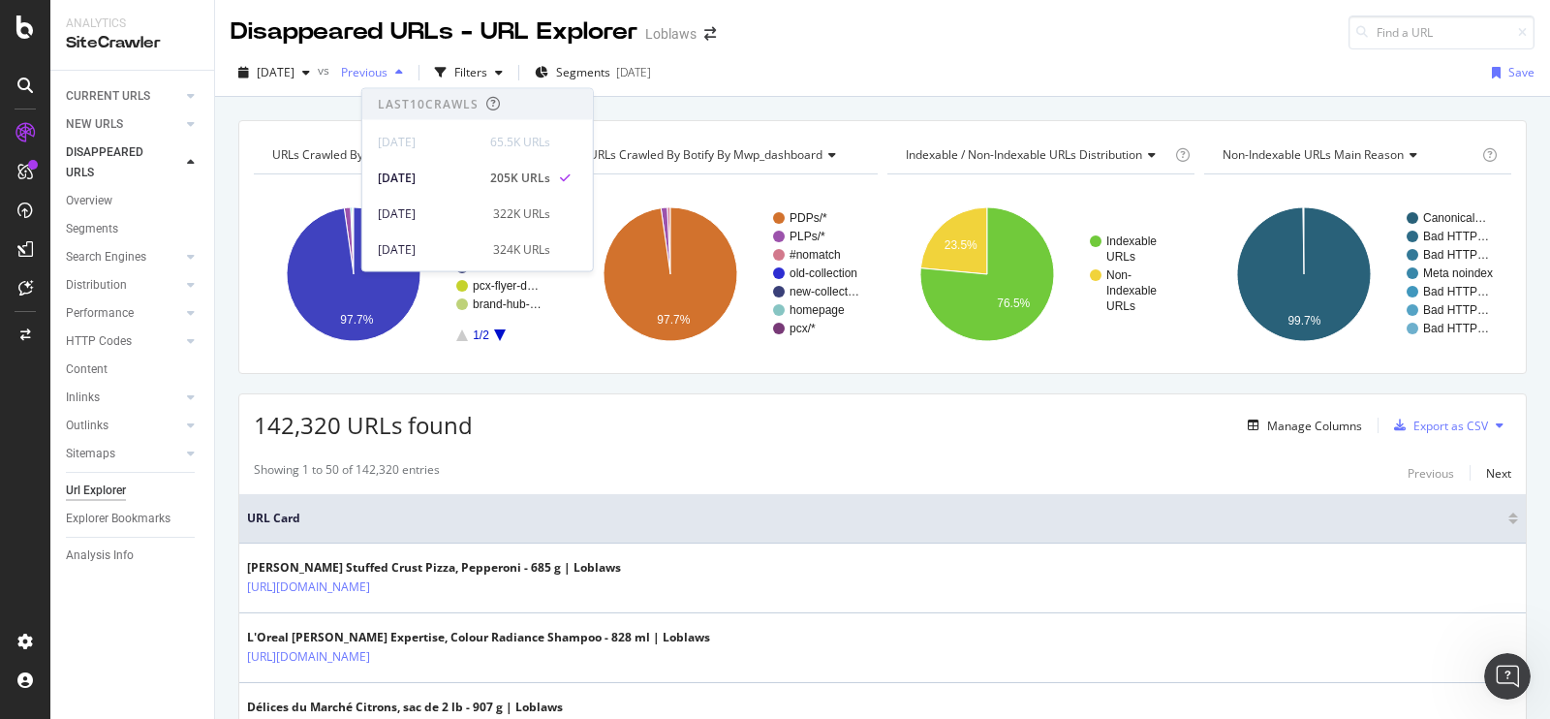
click at [411, 78] on div "Previous" at bounding box center [372, 72] width 78 height 29
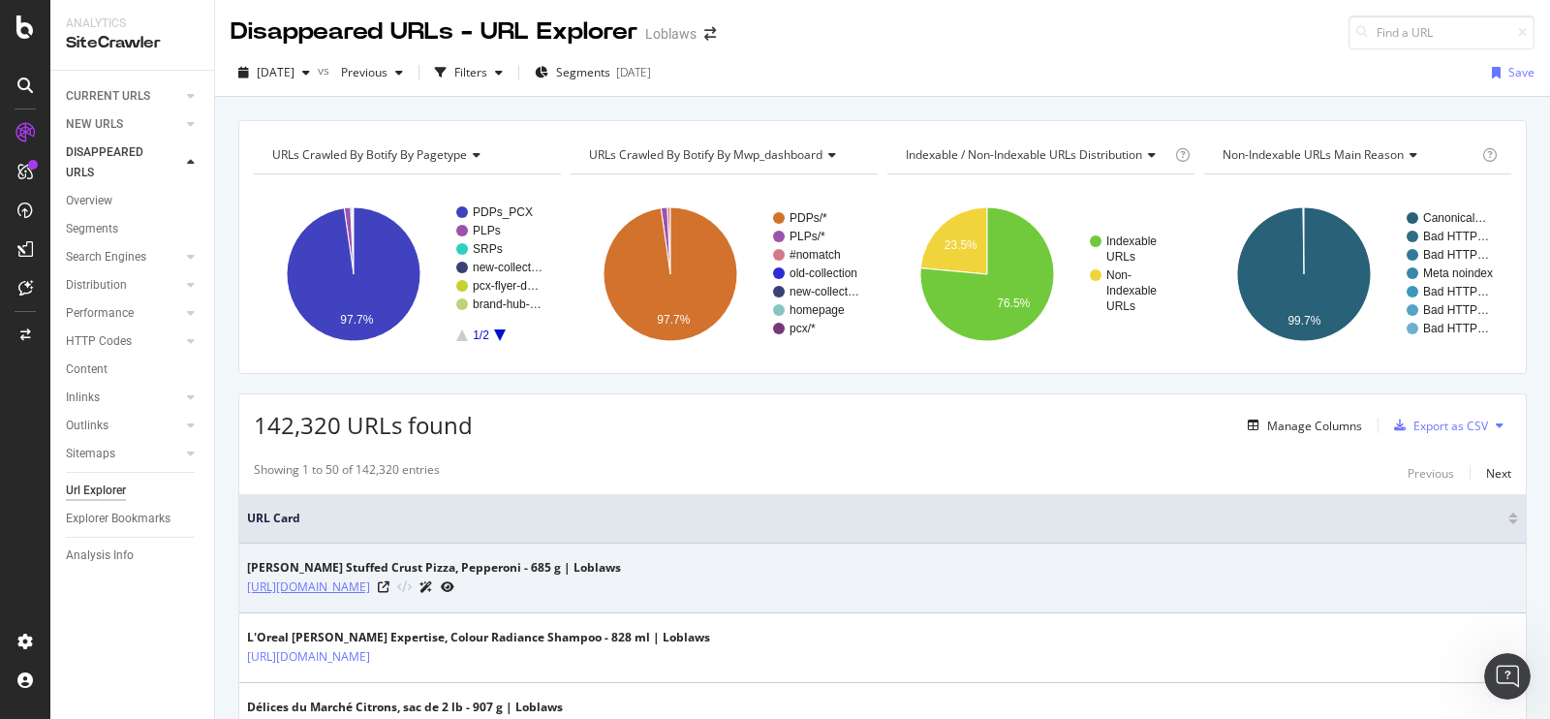
click at [370, 584] on link "[URL][DOMAIN_NAME]" at bounding box center [308, 586] width 123 height 19
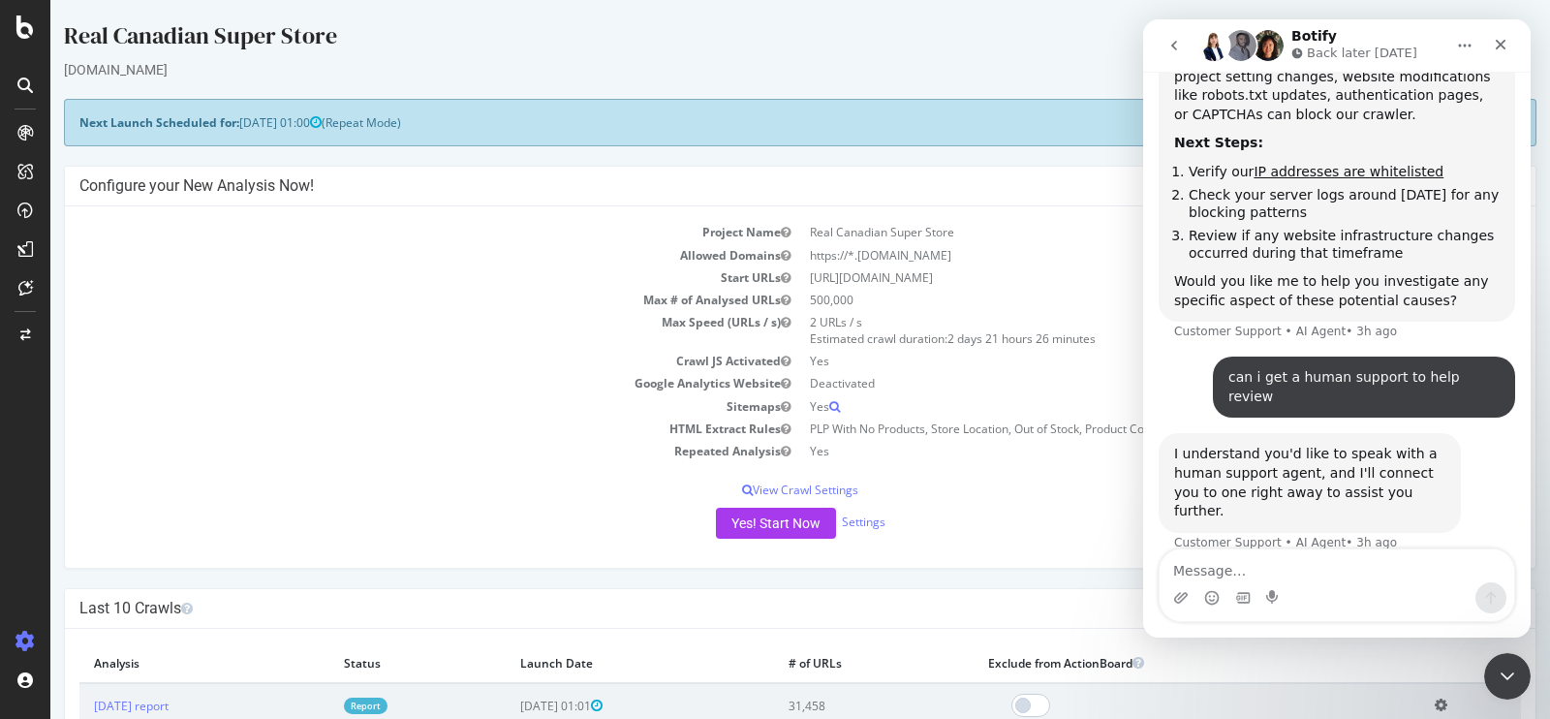
scroll to position [223, 0]
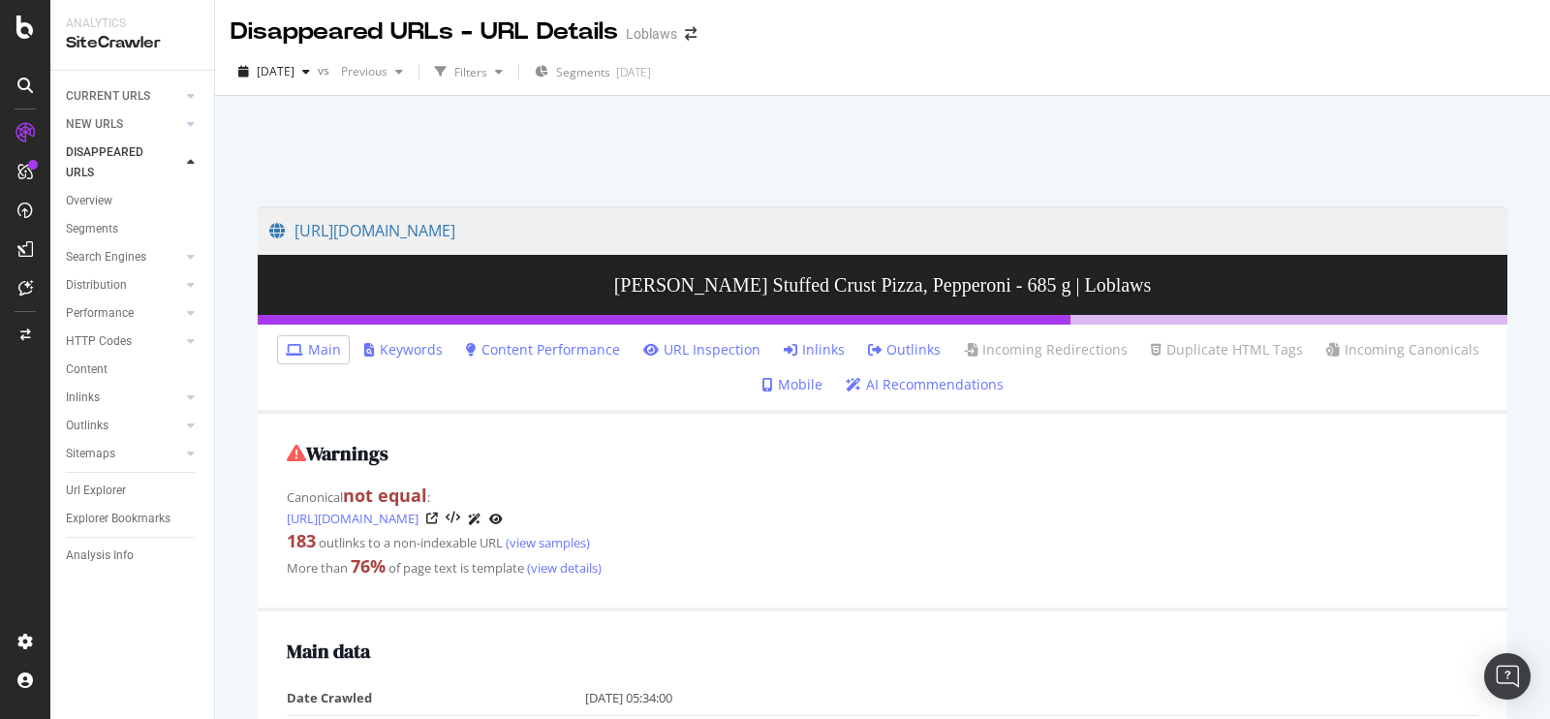
click at [819, 340] on link "Inlinks" at bounding box center [814, 349] width 61 height 19
